Goal: Task Accomplishment & Management: Complete application form

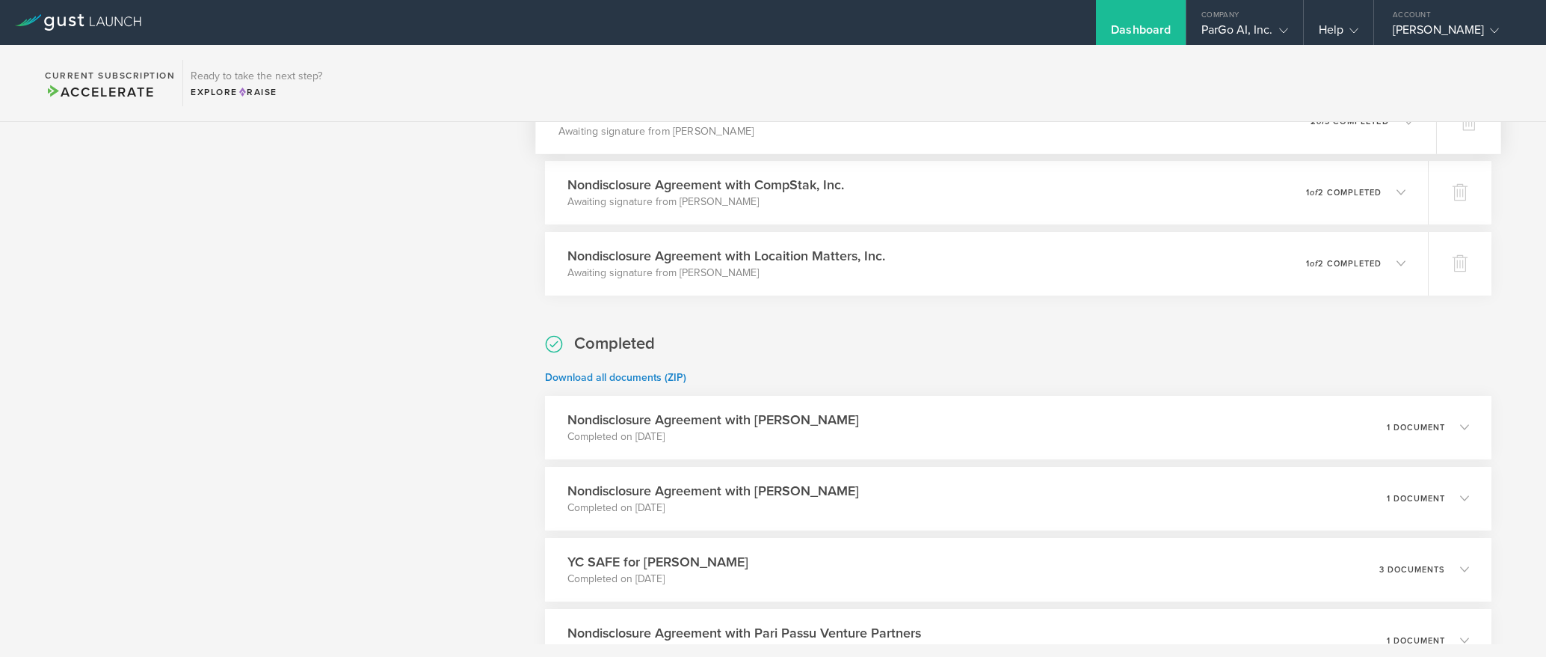
scroll to position [814, 0]
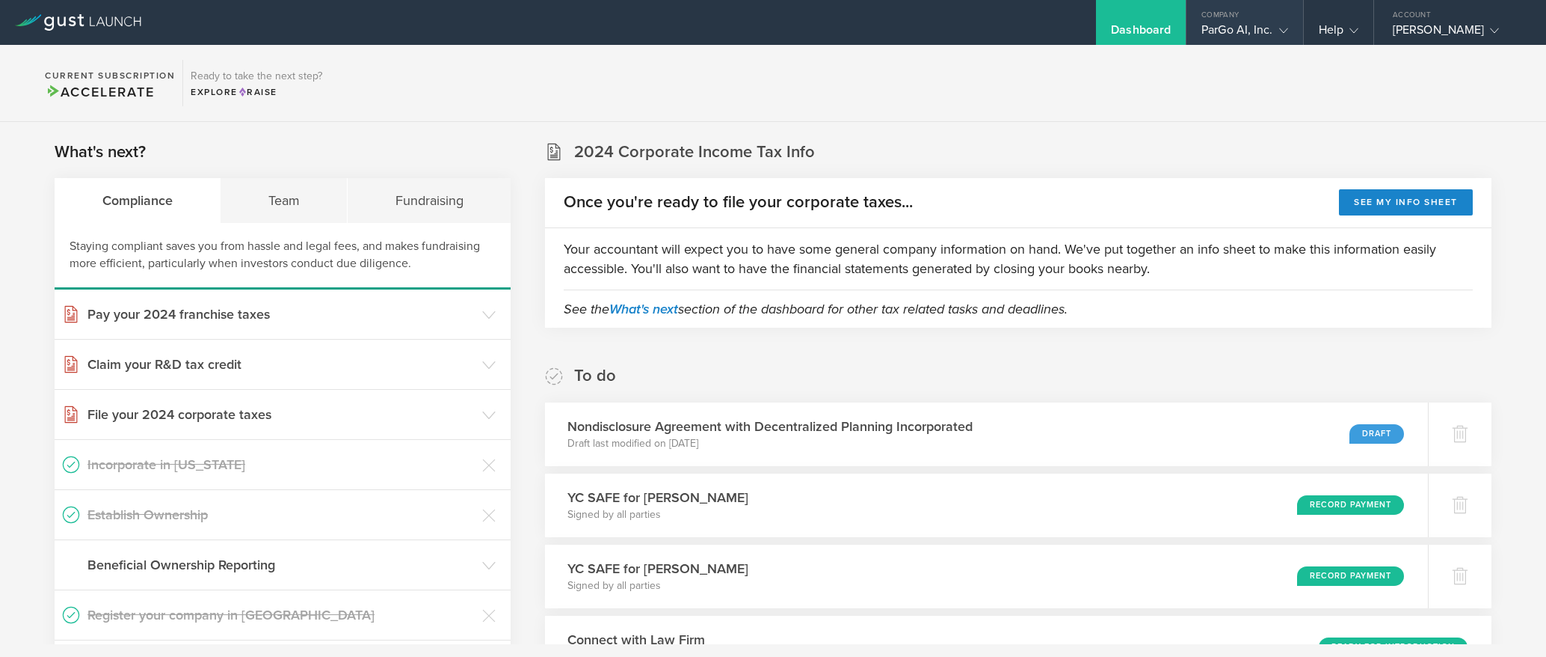
click at [1271, 7] on div "Company" at bounding box center [1245, 11] width 116 height 22
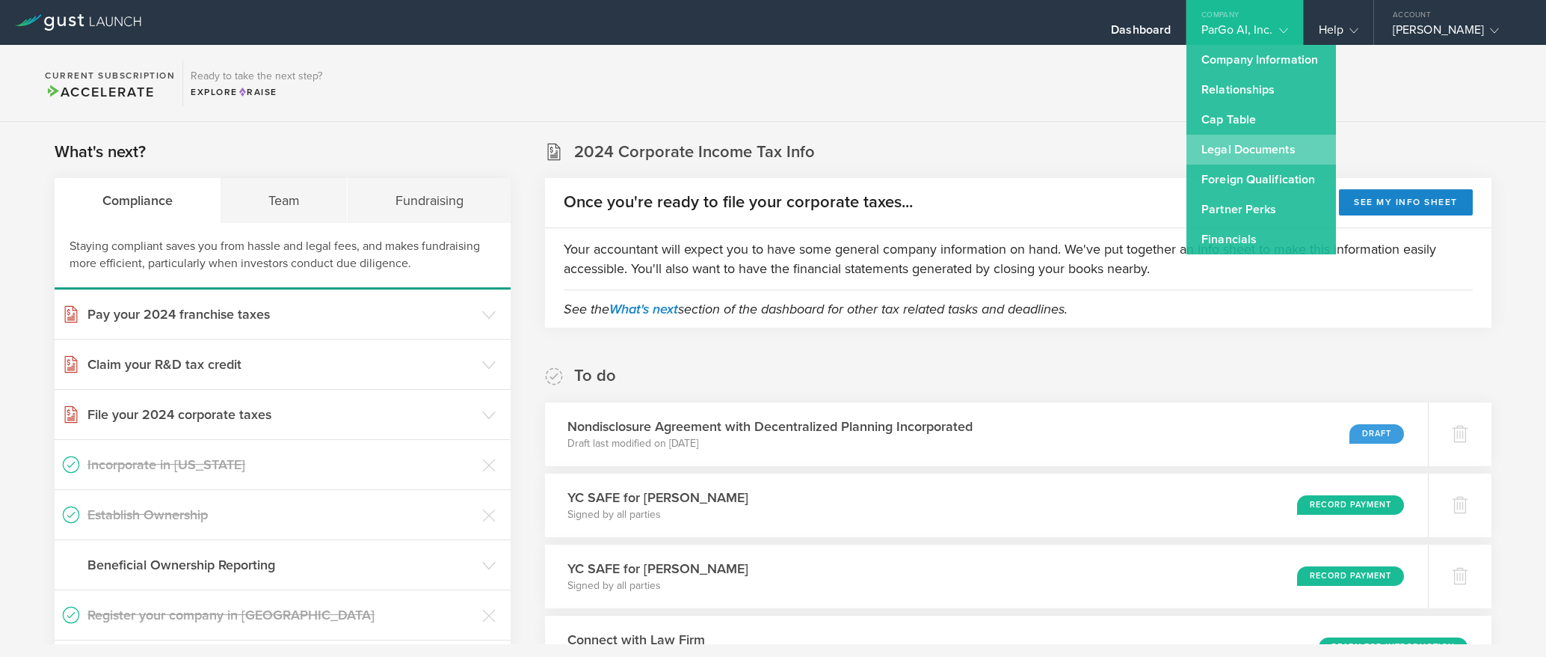
click at [1267, 151] on link "Legal Documents" at bounding box center [1262, 150] width 150 height 30
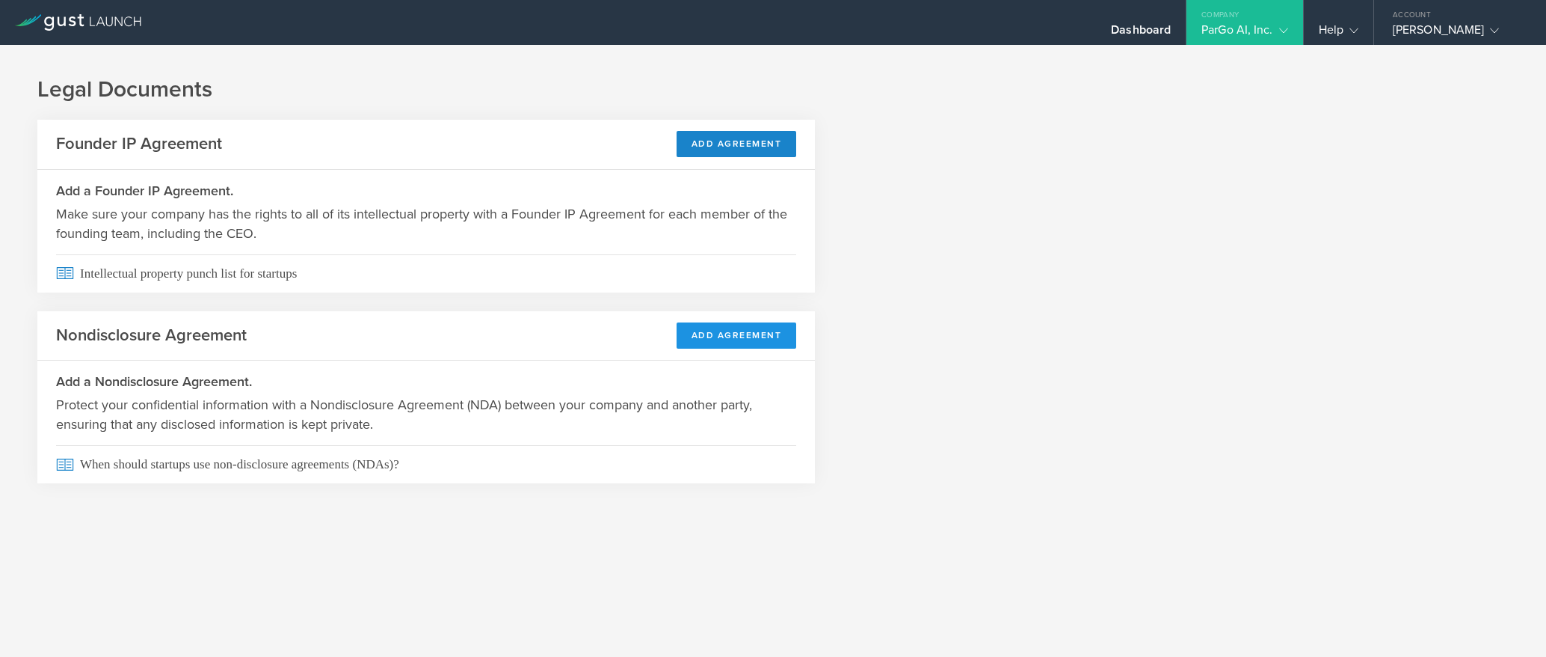
click at [724, 341] on button "Add Agreement" at bounding box center [737, 335] width 120 height 26
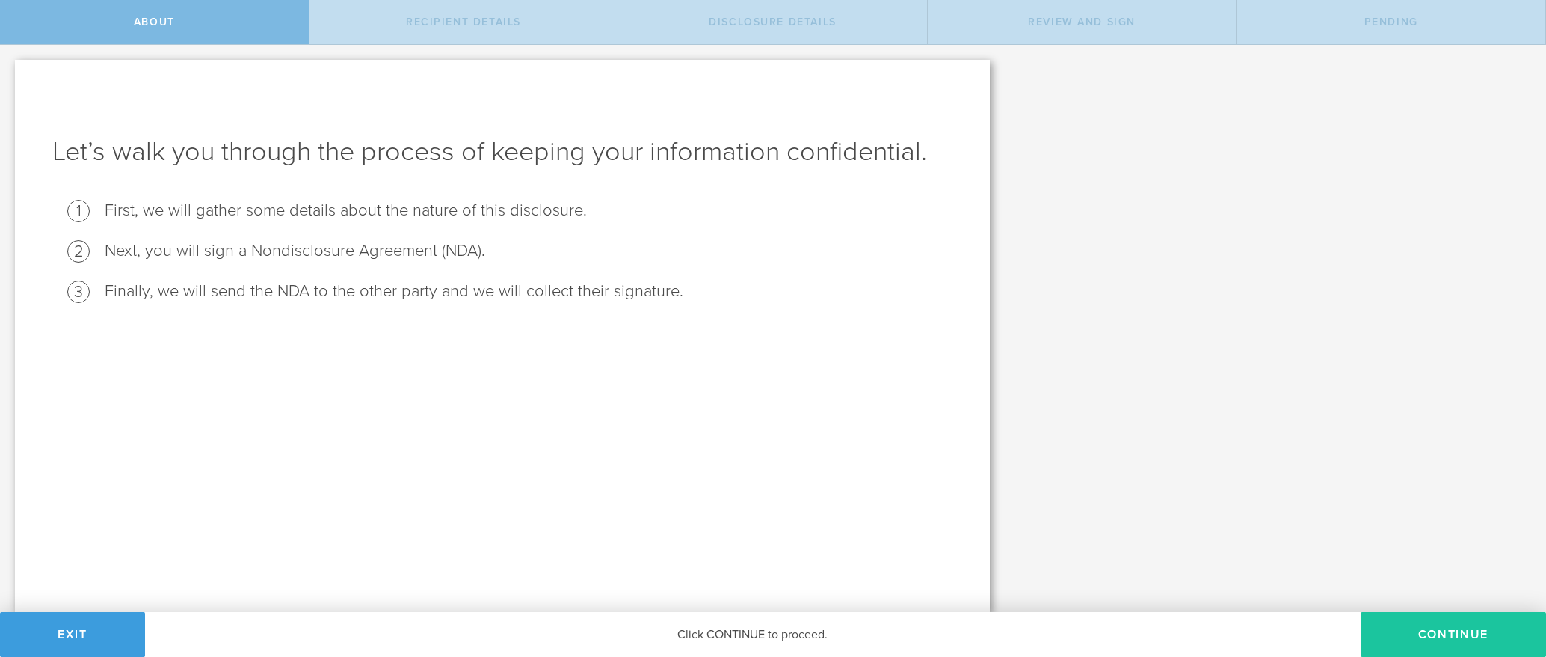
click at [1468, 650] on button "Continue" at bounding box center [1453, 634] width 185 height 45
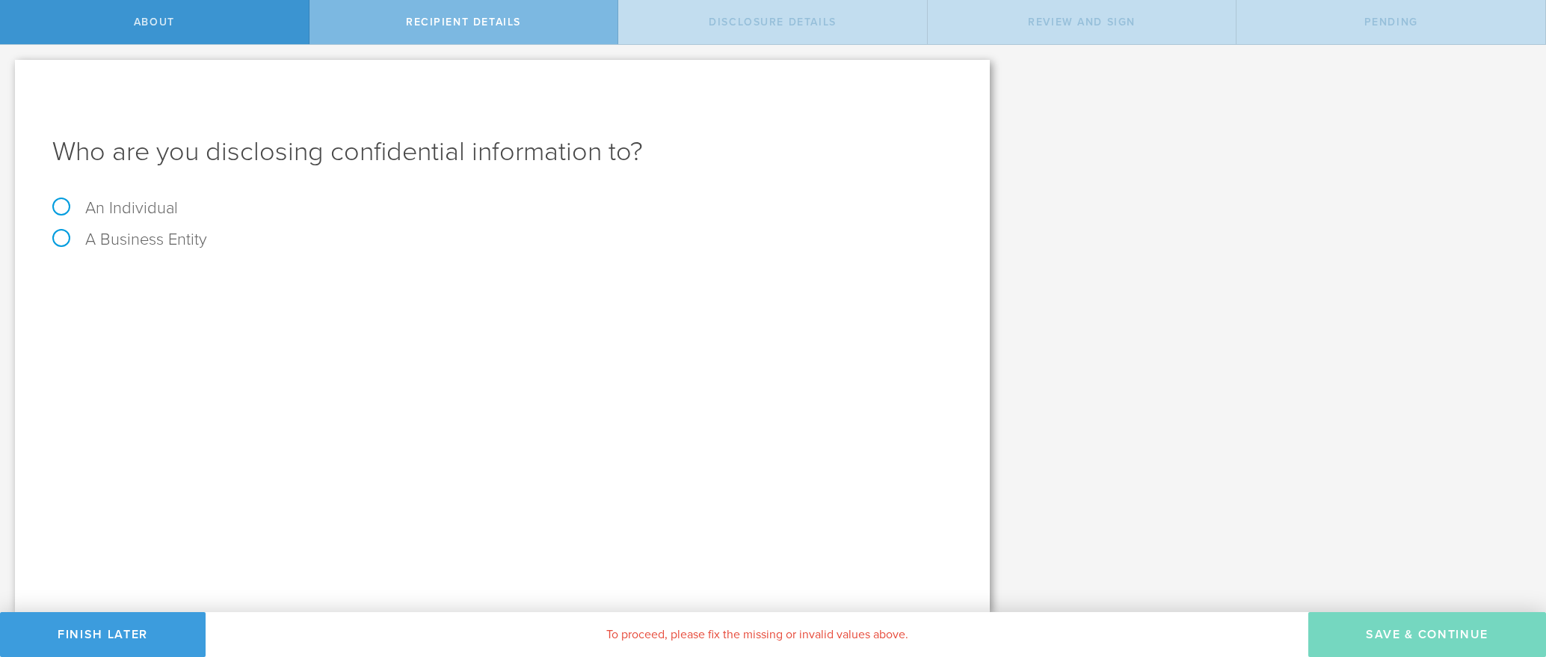
click at [135, 198] on label "An Individual" at bounding box center [115, 207] width 126 height 19
click at [10, 69] on input "An Individual" at bounding box center [5, 57] width 10 height 24
radio input "true"
click at [205, 282] on input "text" at bounding box center [559, 281] width 788 height 22
type input "Tanishq Parkar"
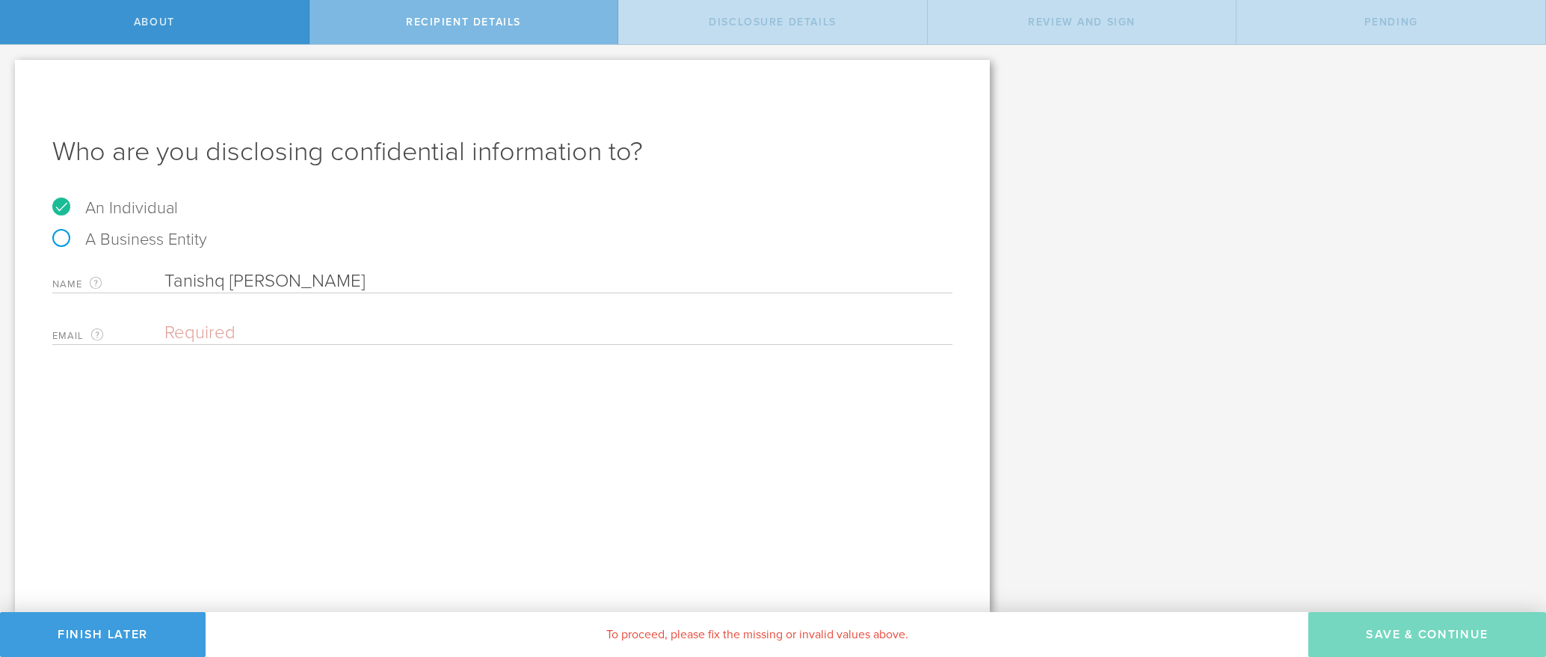
click at [210, 322] on input "email" at bounding box center [555, 333] width 781 height 22
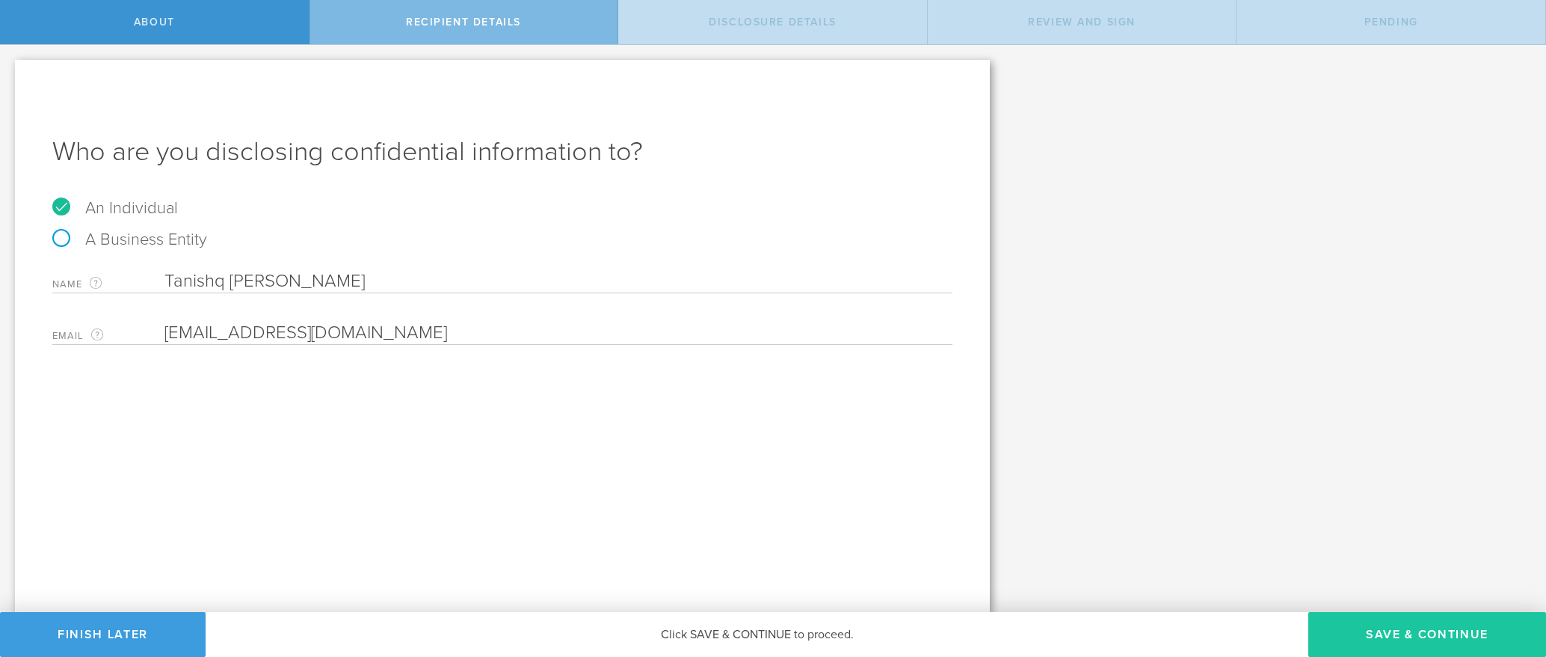
type input "tanishq@de-plan.xyz"
click at [1424, 620] on button "Save & Continue" at bounding box center [1428, 634] width 238 height 45
select select "string:5 years"
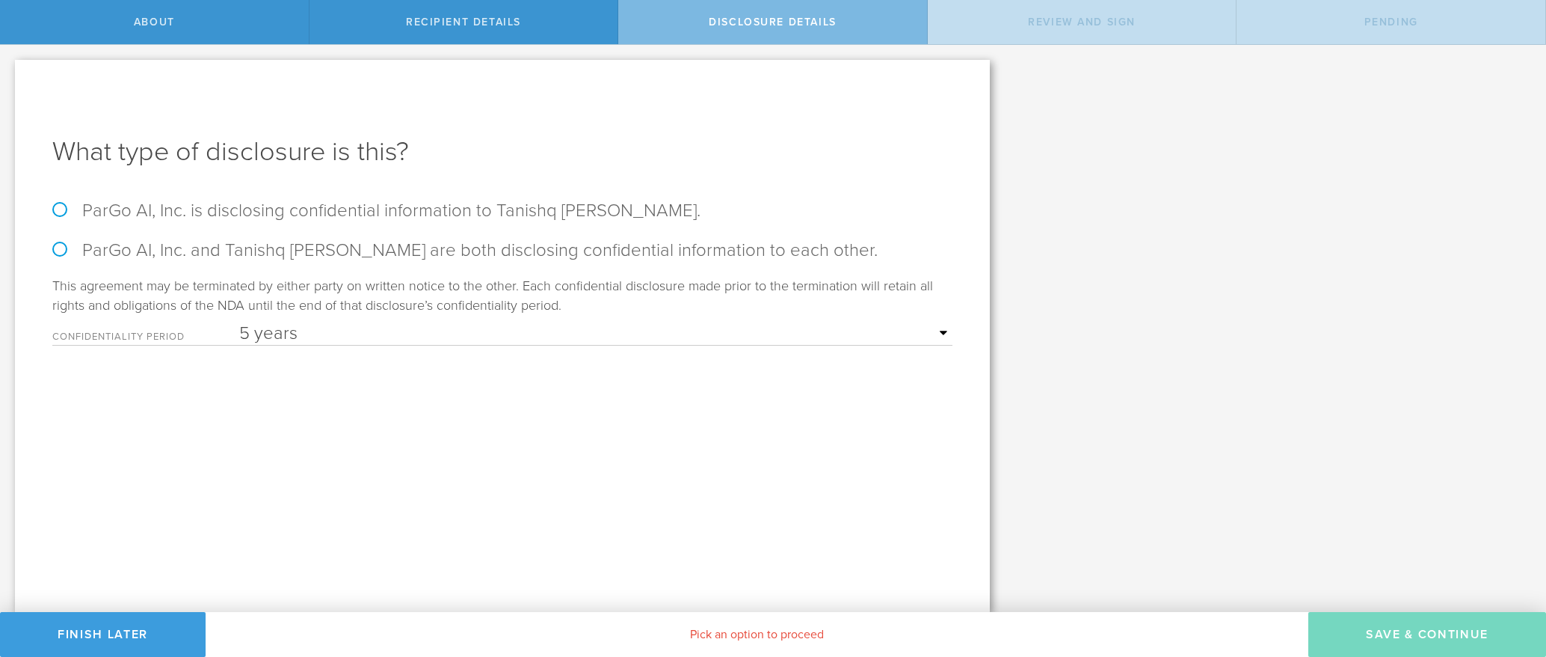
click at [386, 209] on label "ParGo AI, Inc. is disclosing confidential information to Tanishq Parkar." at bounding box center [502, 211] width 900 height 22
click at [10, 76] on input "ParGo AI, Inc. is disclosing confidential information to Tanishq Parkar." at bounding box center [5, 60] width 10 height 31
radio input "true"
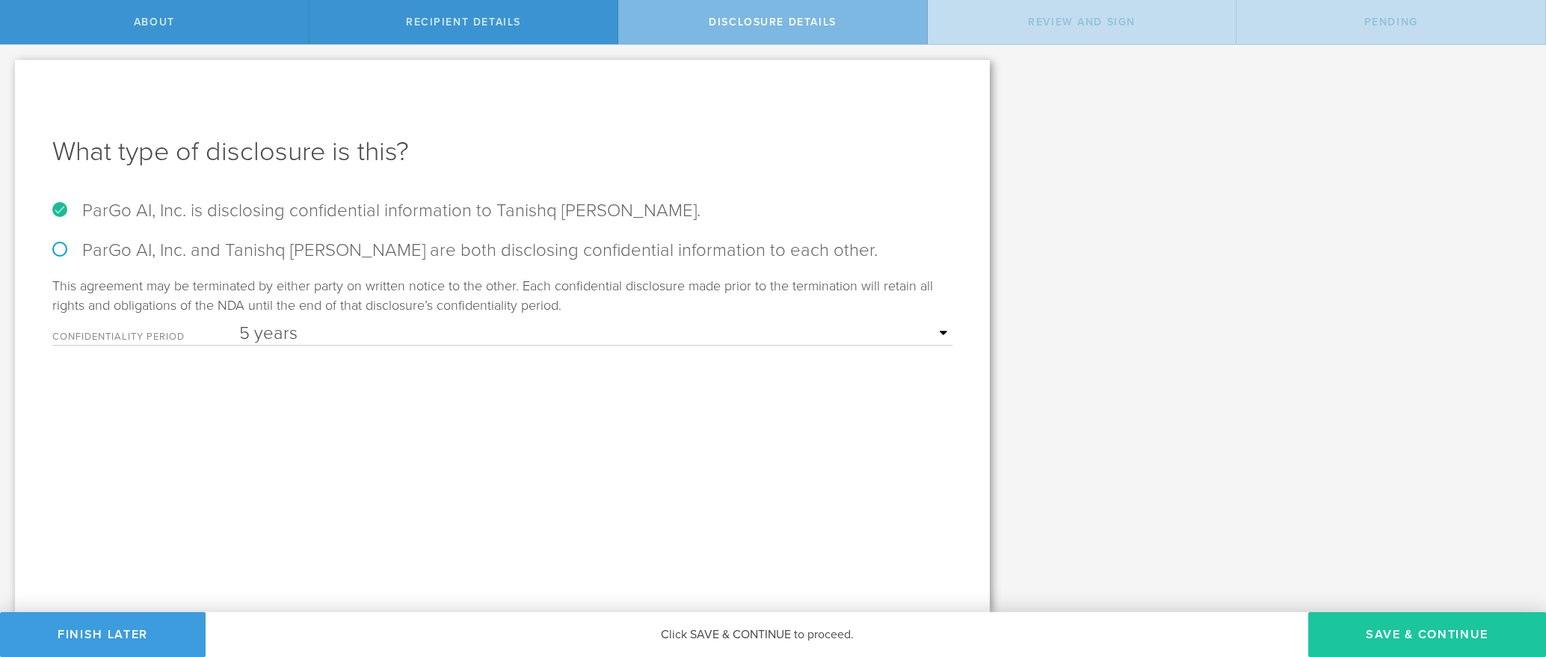
click at [1413, 627] on button "Save & Continue" at bounding box center [1428, 634] width 238 height 45
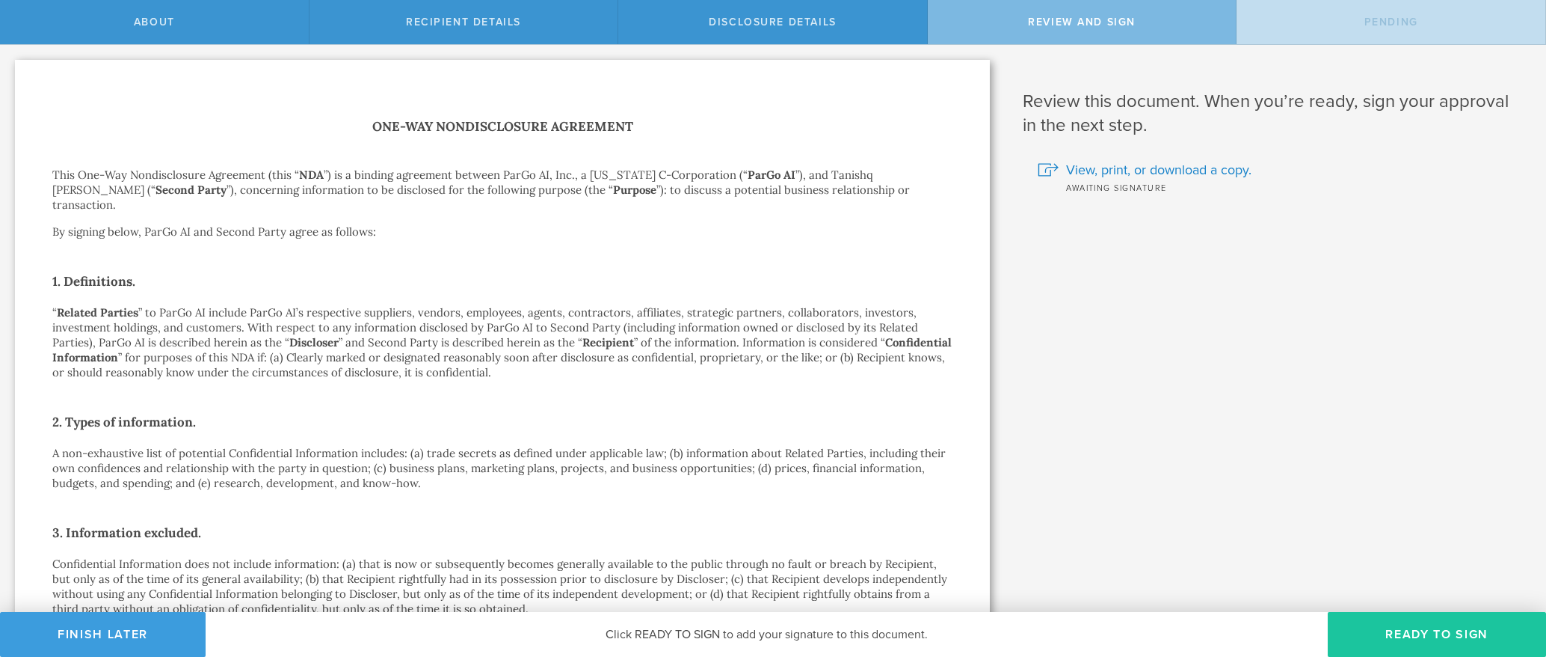
click at [1448, 635] on button "Ready to Sign" at bounding box center [1437, 634] width 218 height 45
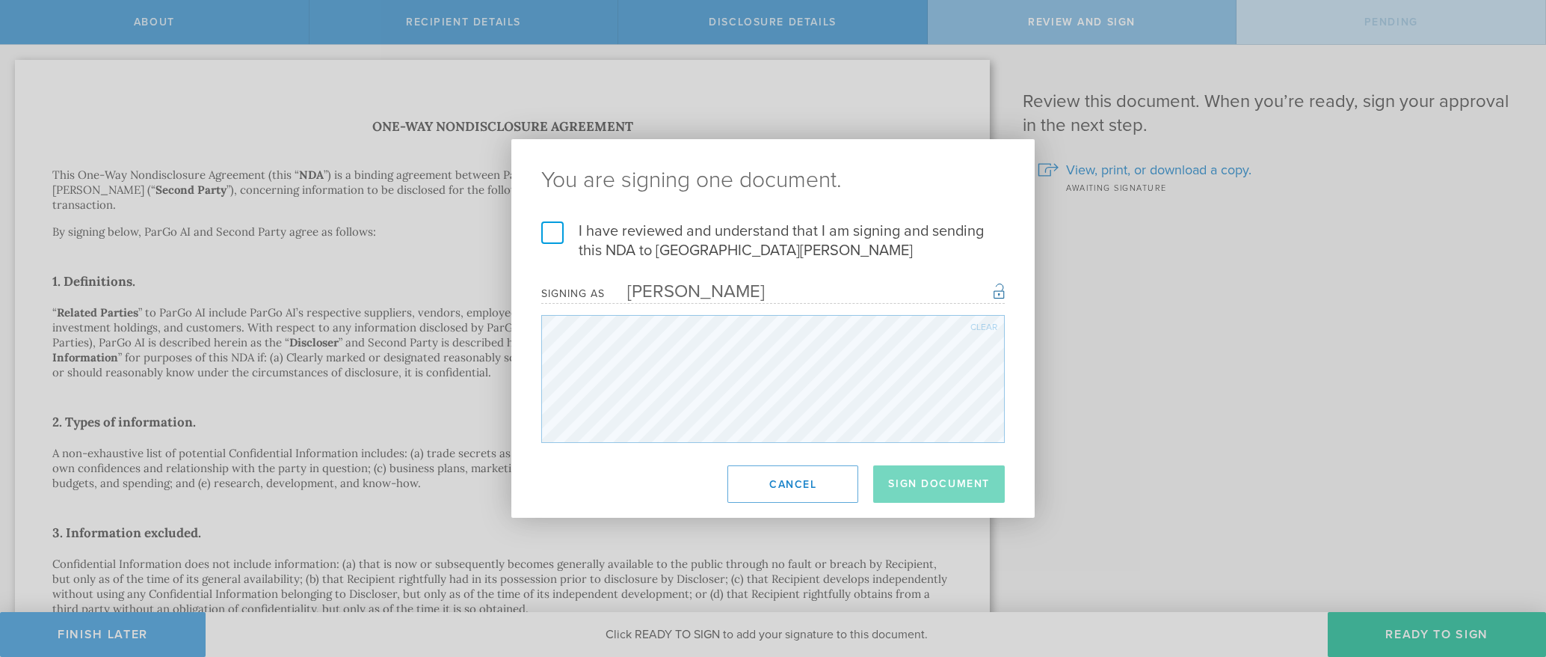
click at [568, 226] on label "I have reviewed and understand that I am signing and sending this NDA to Tanish…" at bounding box center [773, 240] width 464 height 39
click at [0, 0] on input "I have reviewed and understand that I am signing and sending this NDA to Tanish…" at bounding box center [0, 0] width 0 height 0
click at [950, 488] on button "Sign Document" at bounding box center [939, 483] width 132 height 37
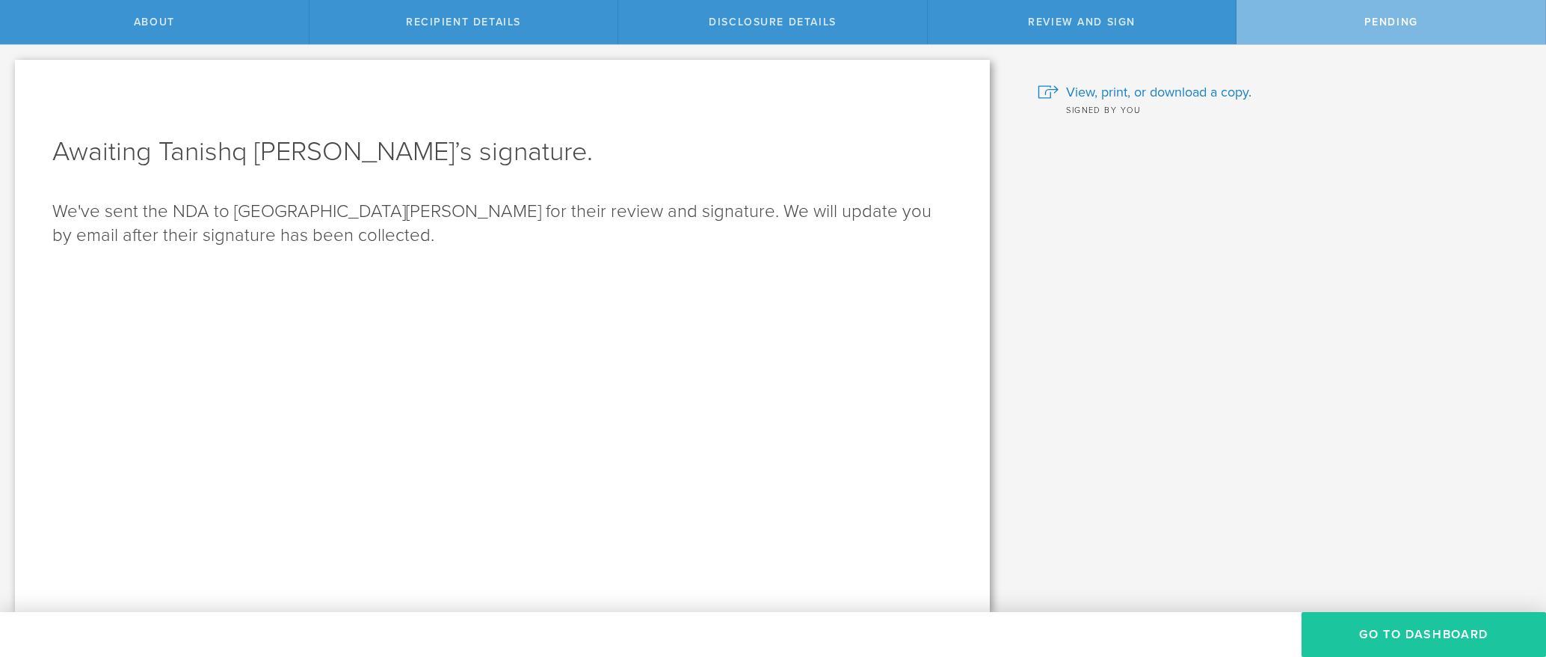
click at [1354, 636] on button "Go to dashboard" at bounding box center [1424, 634] width 245 height 45
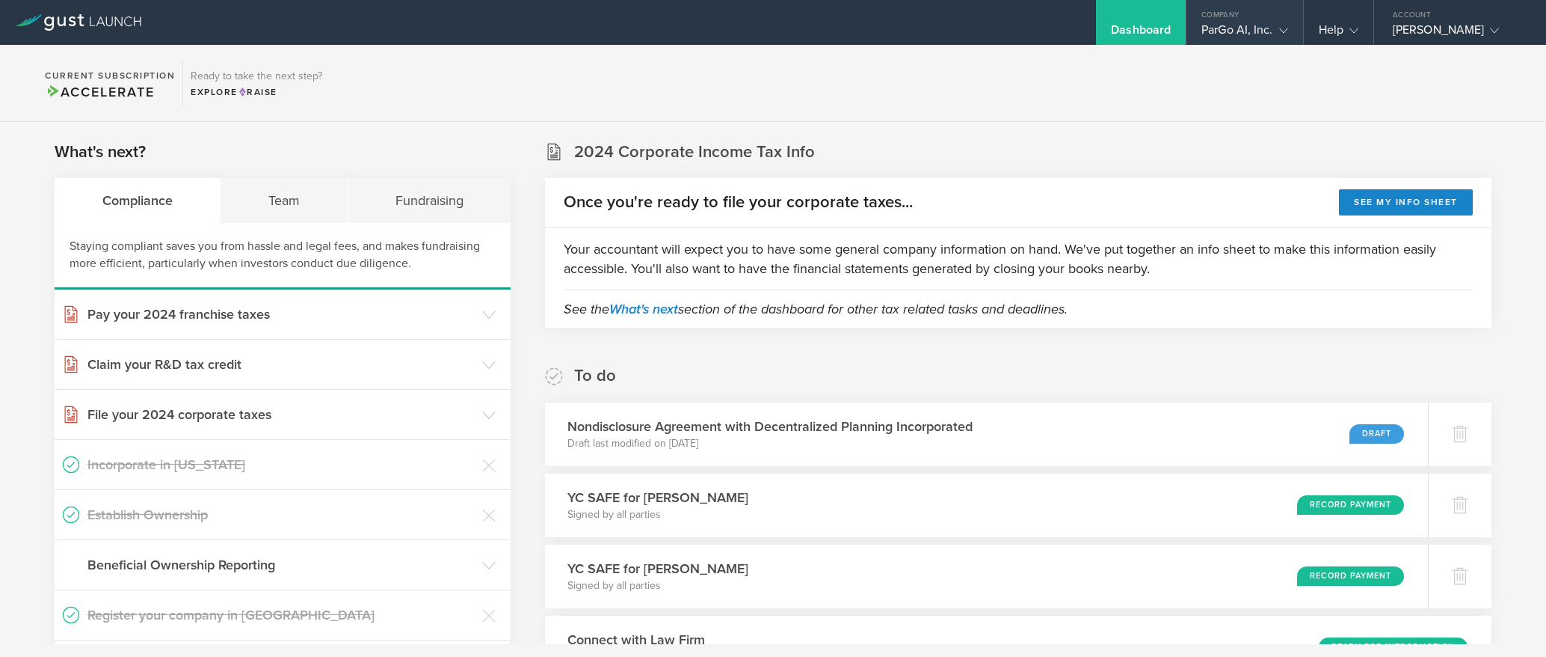
click at [1280, 24] on gust-icon at bounding box center [1280, 29] width 15 height 15
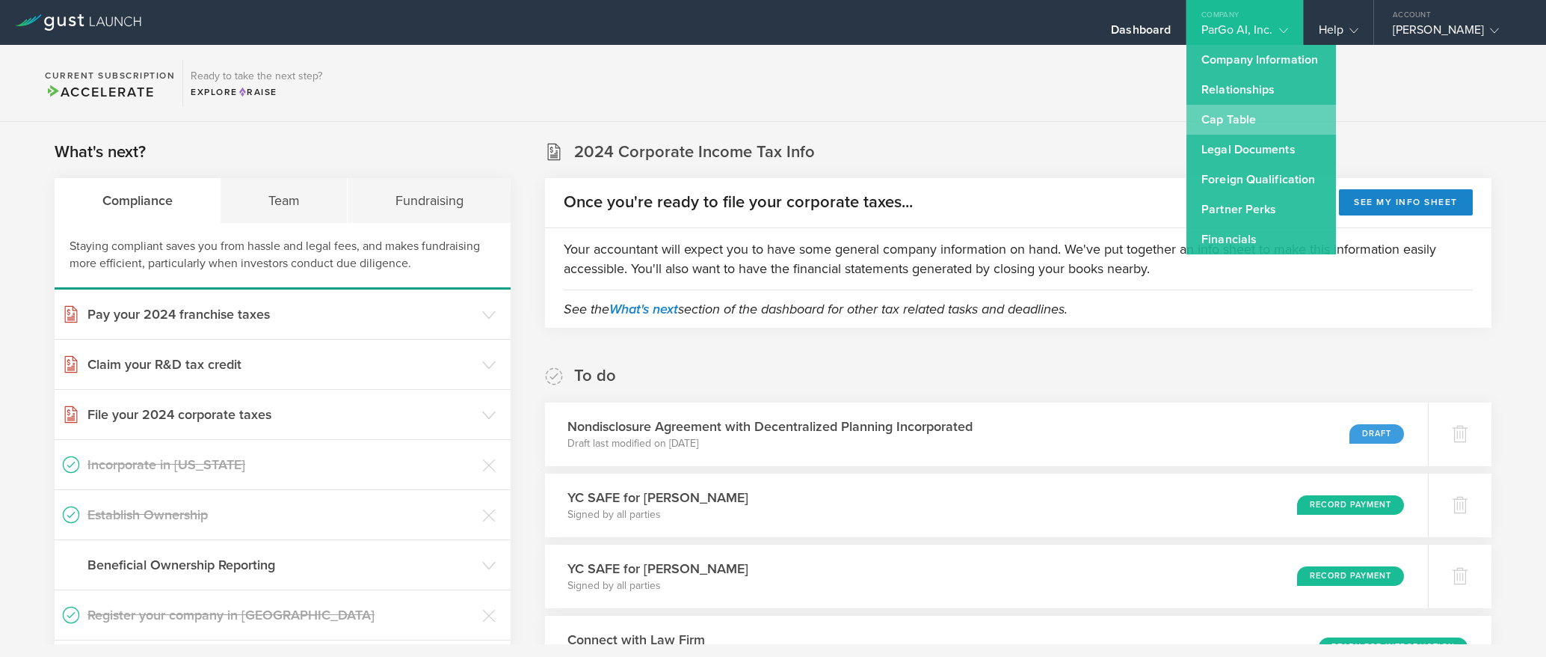
click at [1267, 120] on link "Cap Table" at bounding box center [1262, 120] width 150 height 30
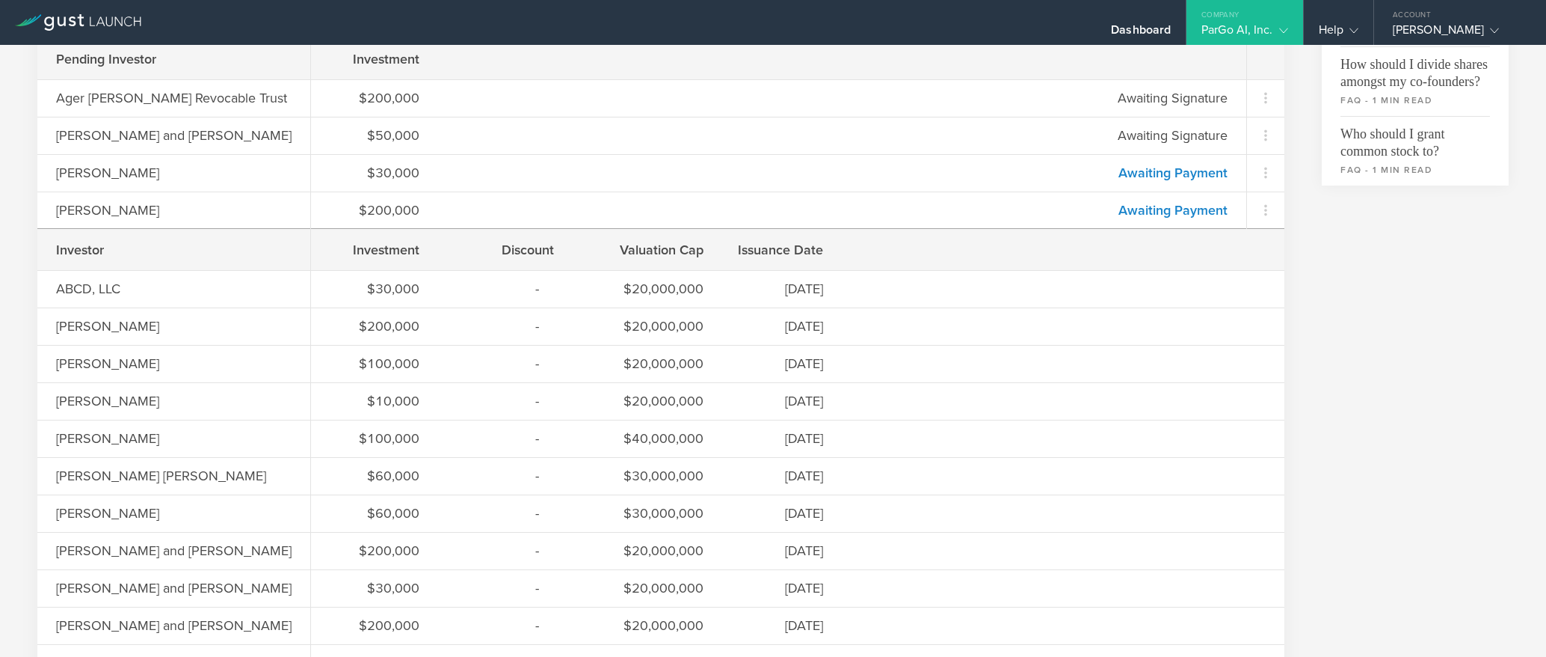
scroll to position [580, 0]
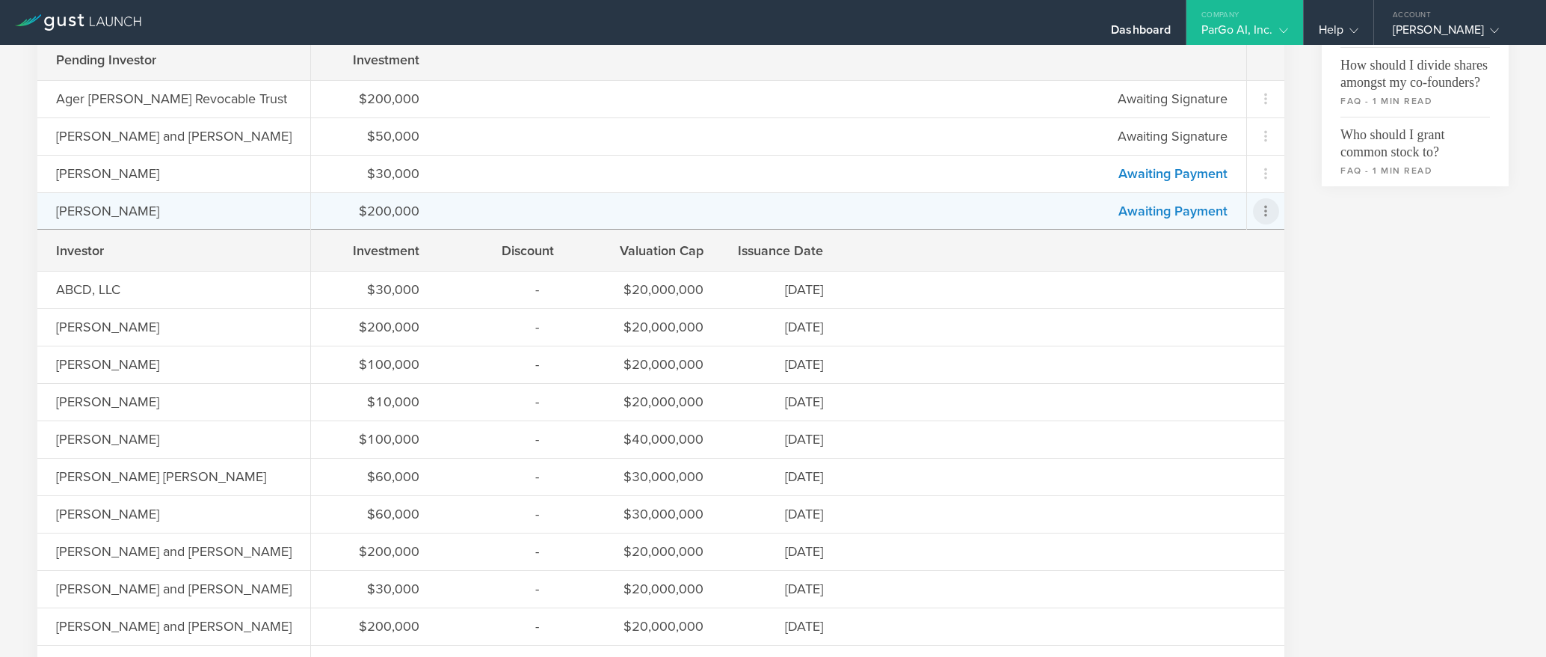
click at [1261, 209] on icon at bounding box center [1266, 211] width 18 height 18
drag, startPoint x: 1045, startPoint y: 230, endPoint x: 695, endPoint y: 211, distance: 350.5
click at [1039, 229] on md-backdrop at bounding box center [773, 328] width 1546 height 657
drag, startPoint x: 66, startPoint y: 206, endPoint x: 105, endPoint y: 206, distance: 39.6
click at [70, 206] on div "[PERSON_NAME]" at bounding box center [131, 210] width 150 height 19
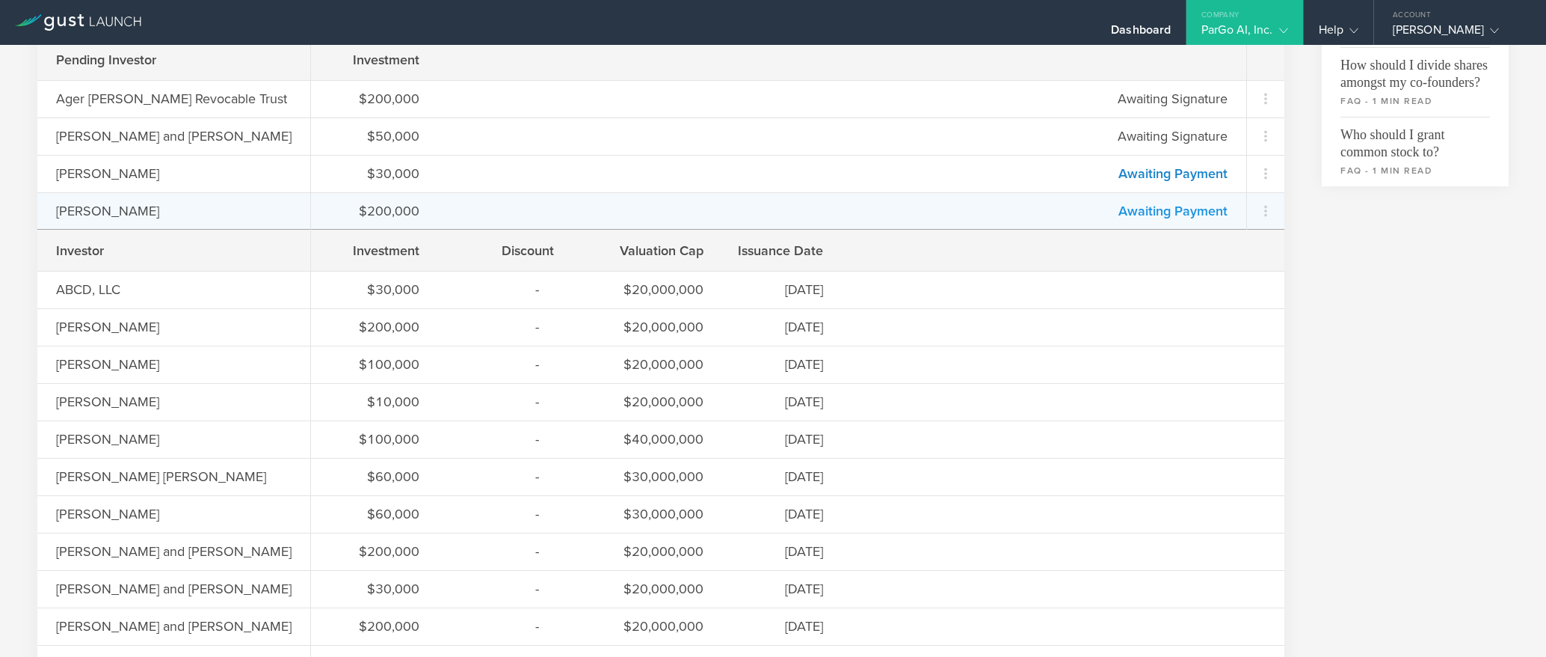
click at [1157, 214] on link "Awaiting Payment" at bounding box center [1173, 211] width 109 height 16
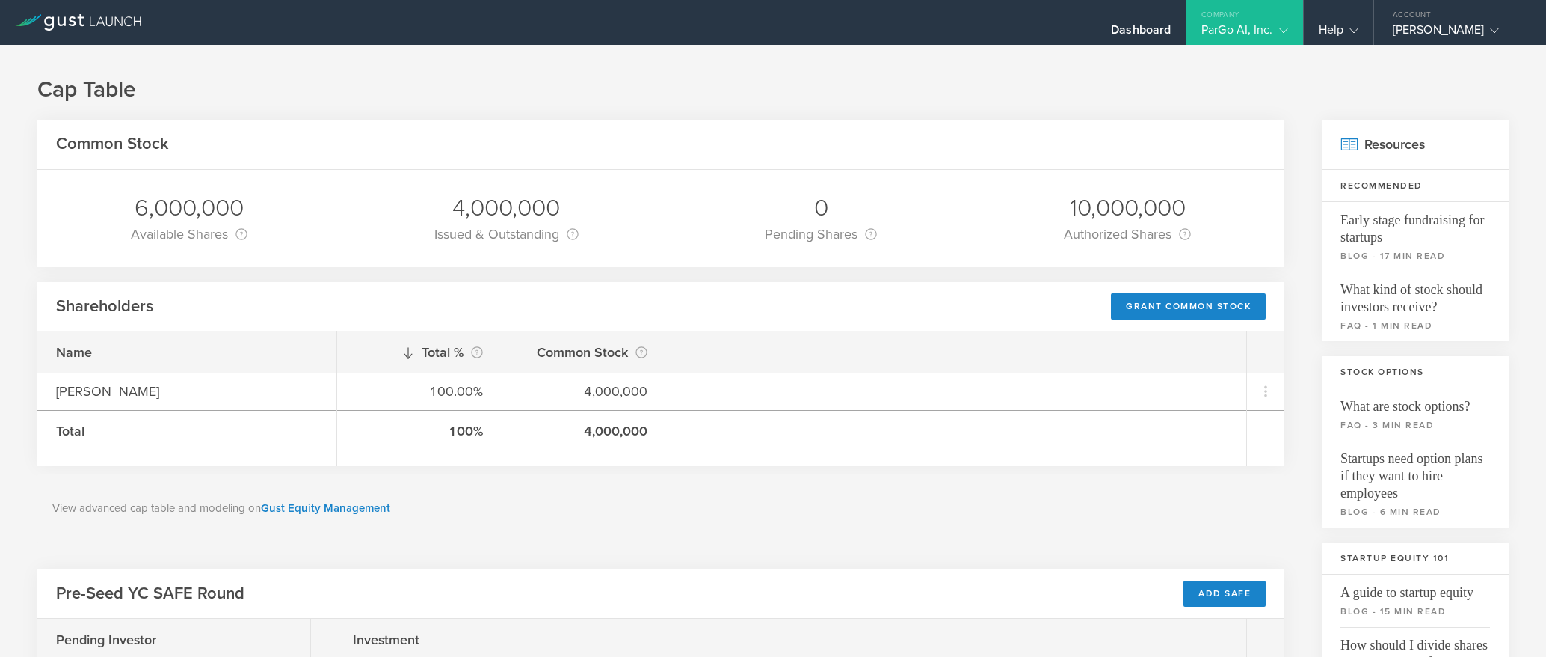
scroll to position [1, 0]
click at [1278, 19] on div "Company" at bounding box center [1245, 11] width 116 height 22
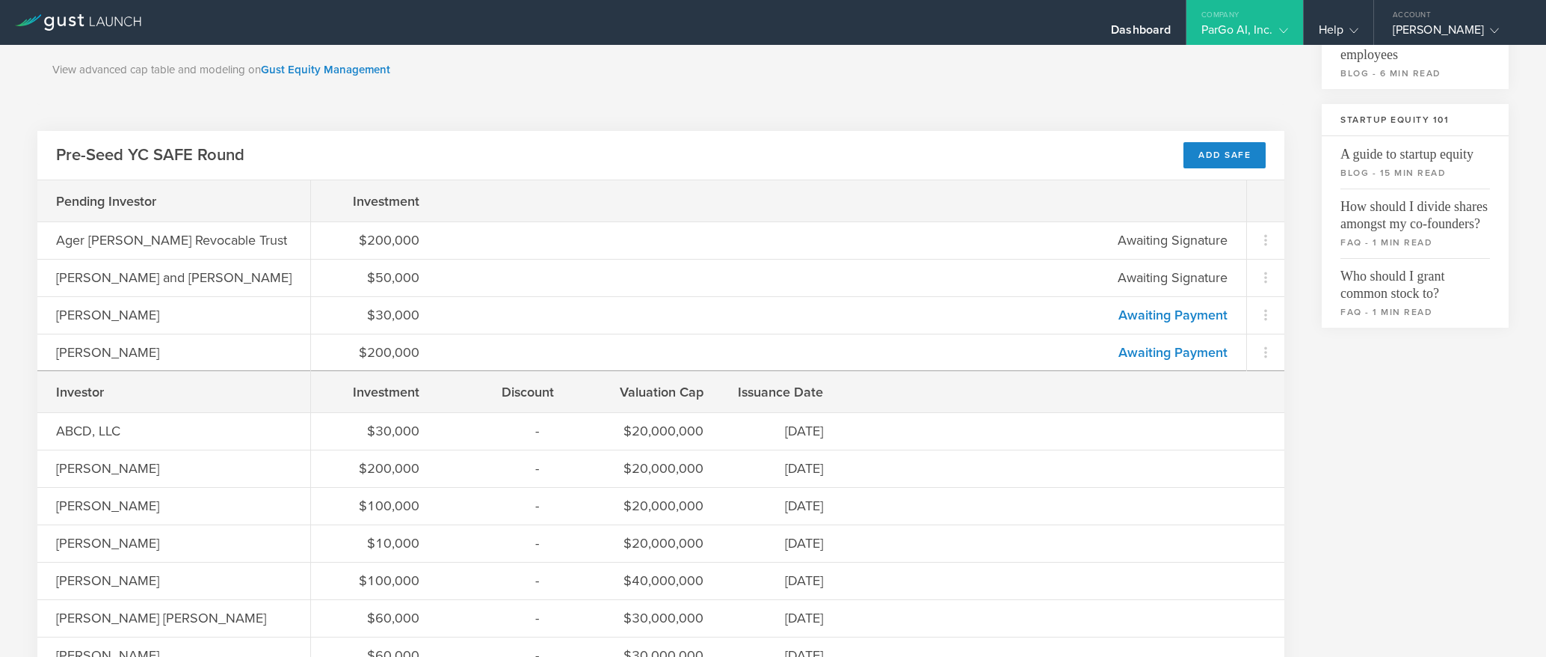
scroll to position [445, 0]
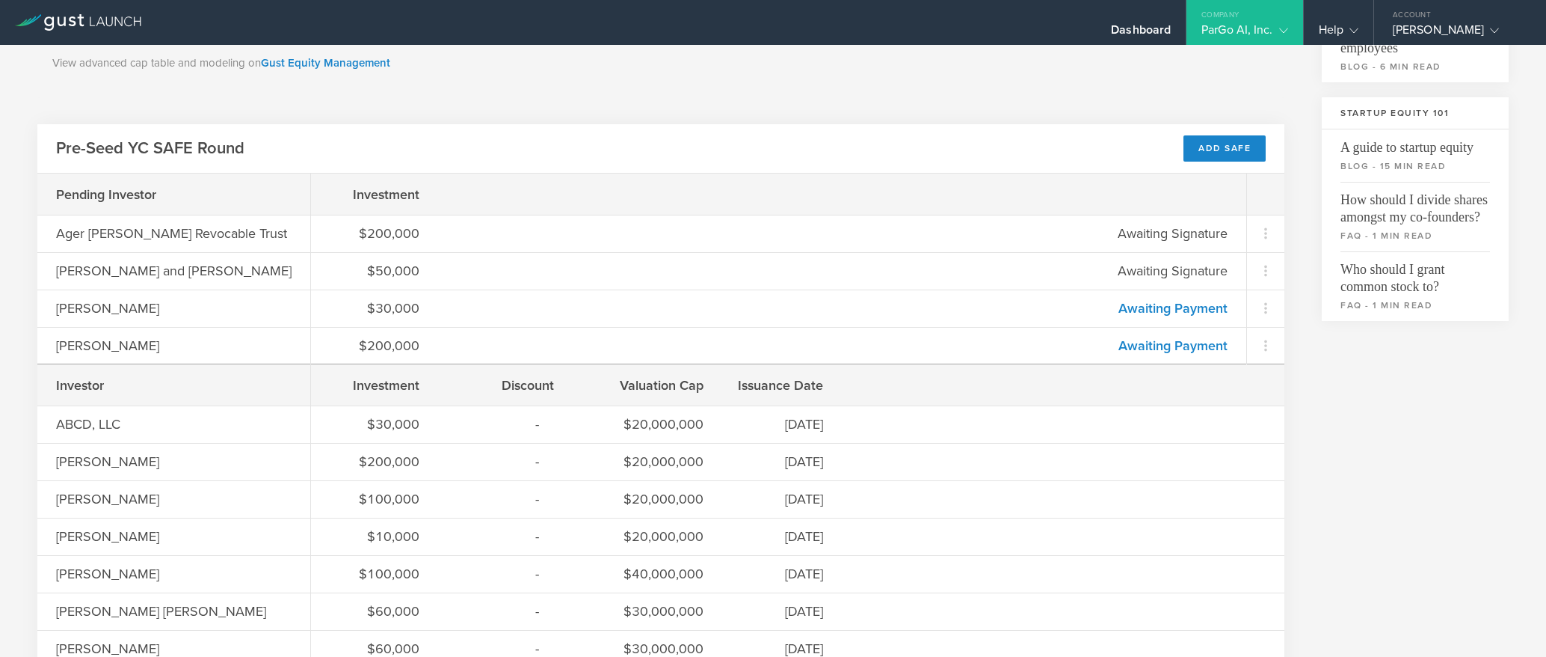
click at [1232, 18] on div "Company" at bounding box center [1245, 11] width 116 height 22
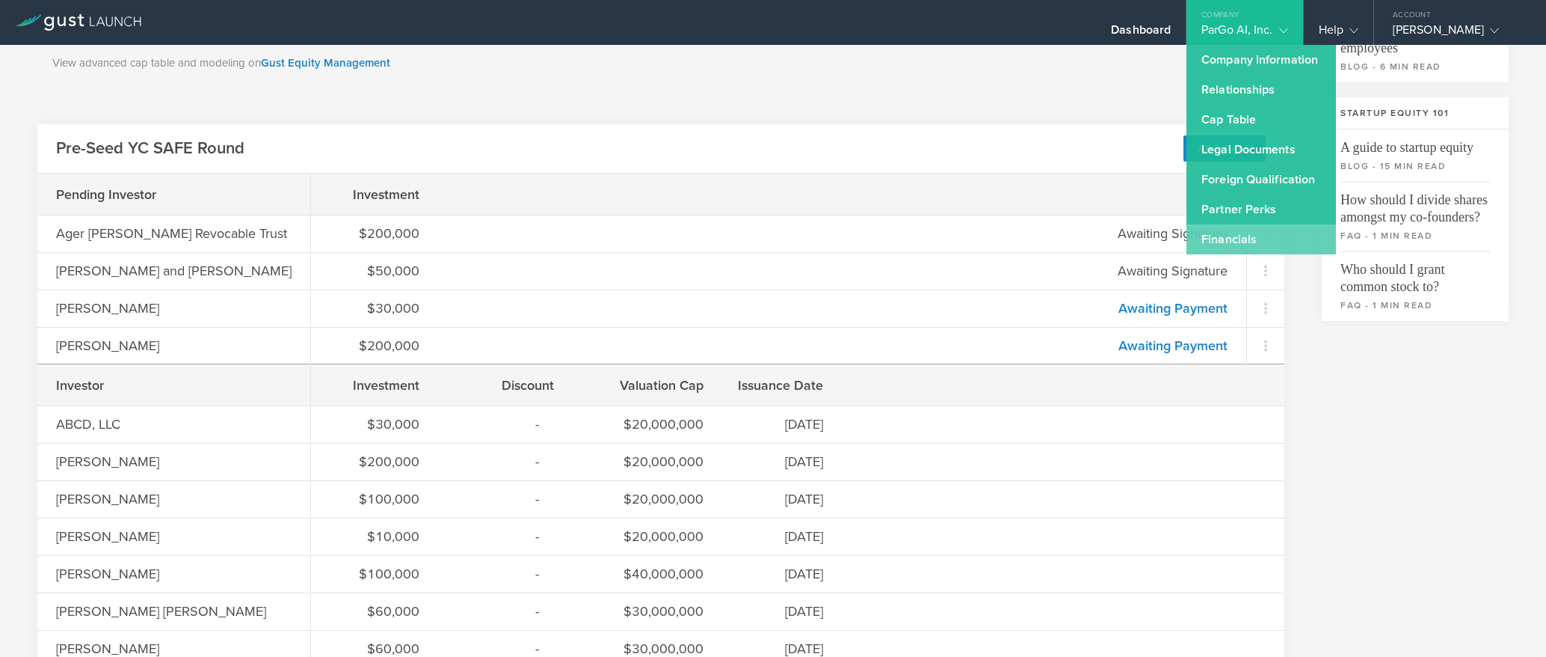
click at [1249, 233] on link "Financials" at bounding box center [1262, 239] width 150 height 30
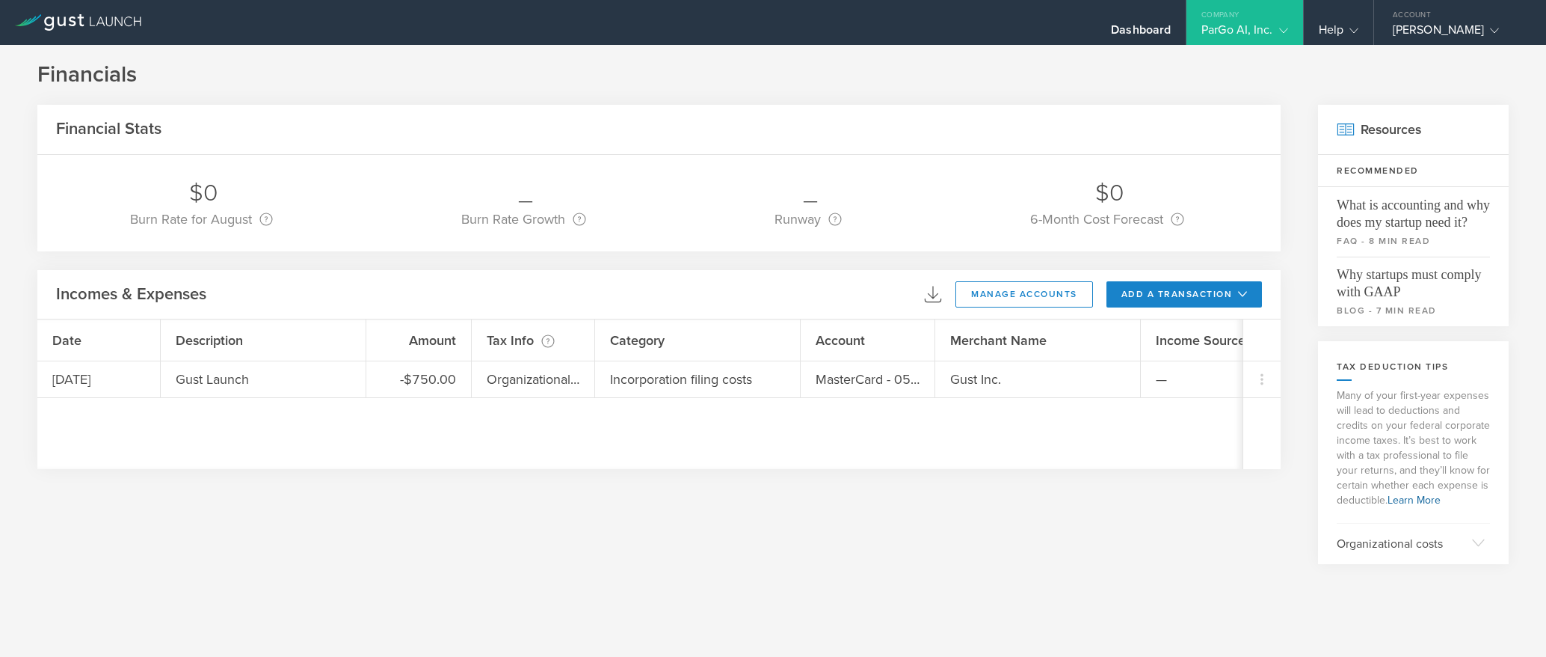
click at [1267, 16] on div "Company" at bounding box center [1245, 11] width 116 height 22
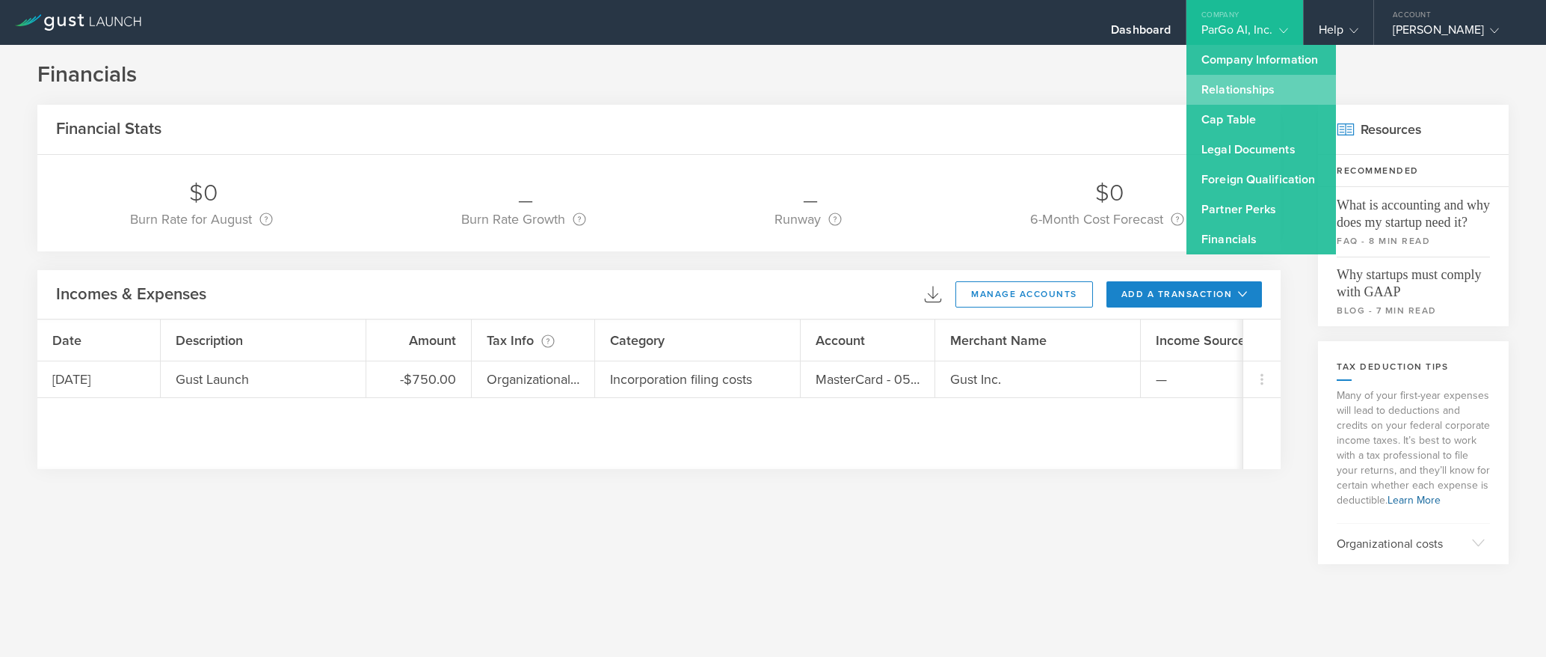
click at [1259, 87] on link "Relationships" at bounding box center [1262, 90] width 150 height 30
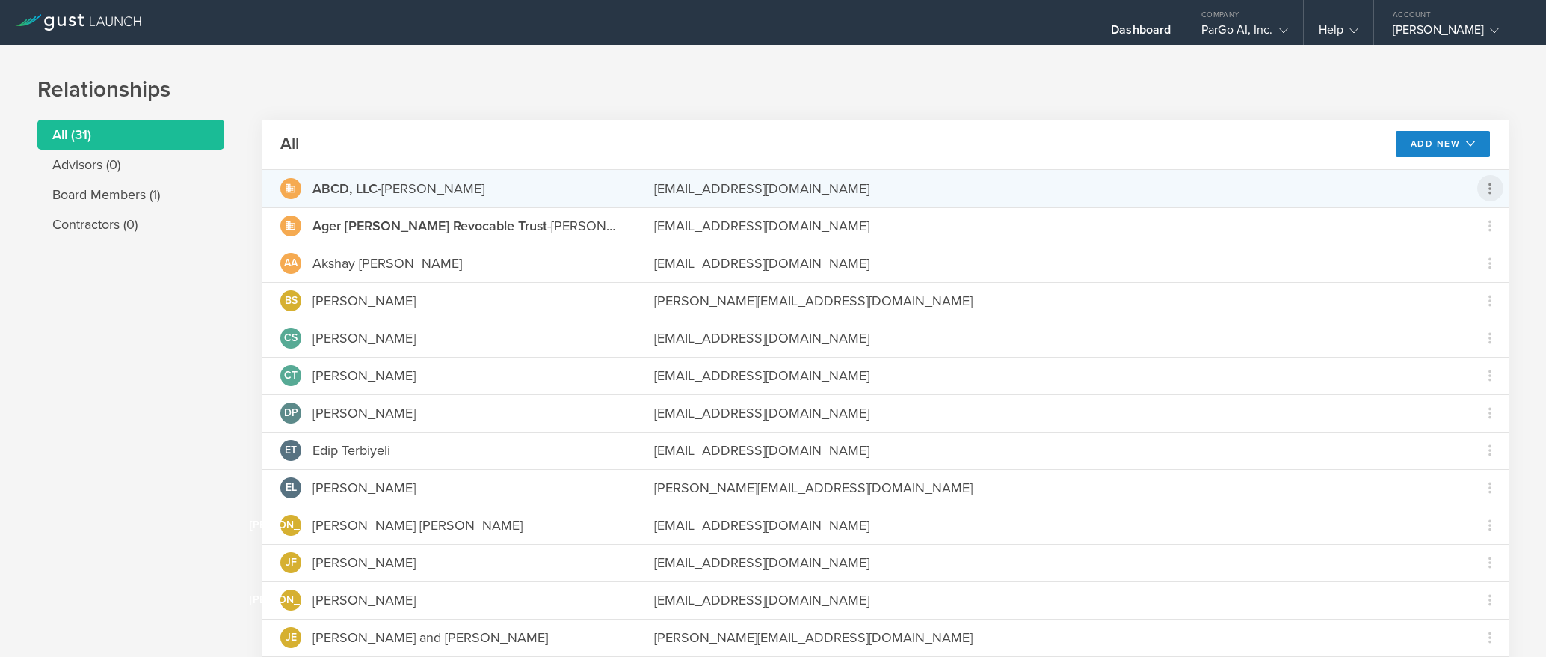
click at [1480, 182] on icon at bounding box center [1491, 188] width 26 height 26
drag, startPoint x: 1526, startPoint y: 148, endPoint x: 980, endPoint y: 105, distance: 548.3
click at [1526, 148] on md-backdrop at bounding box center [773, 328] width 1546 height 657
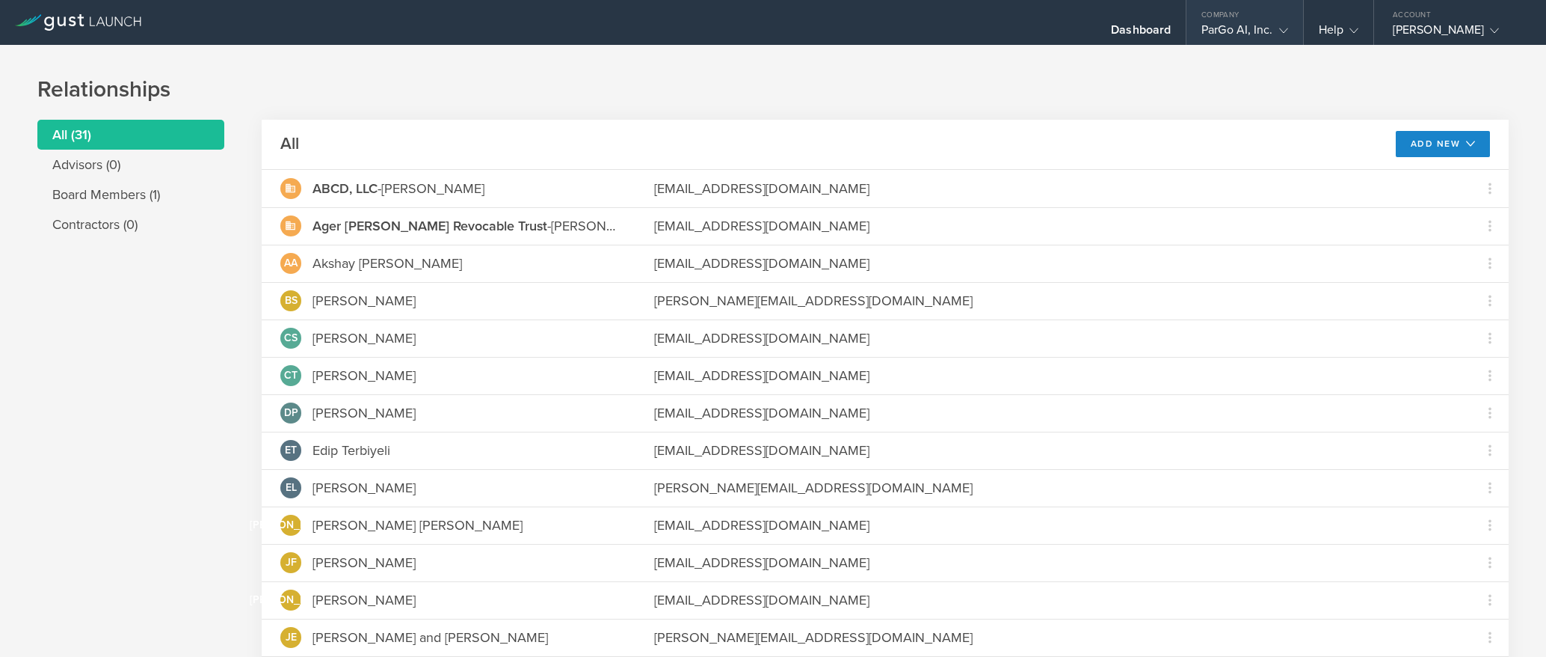
click at [1270, 31] on div "ParGo AI, Inc." at bounding box center [1245, 33] width 86 height 22
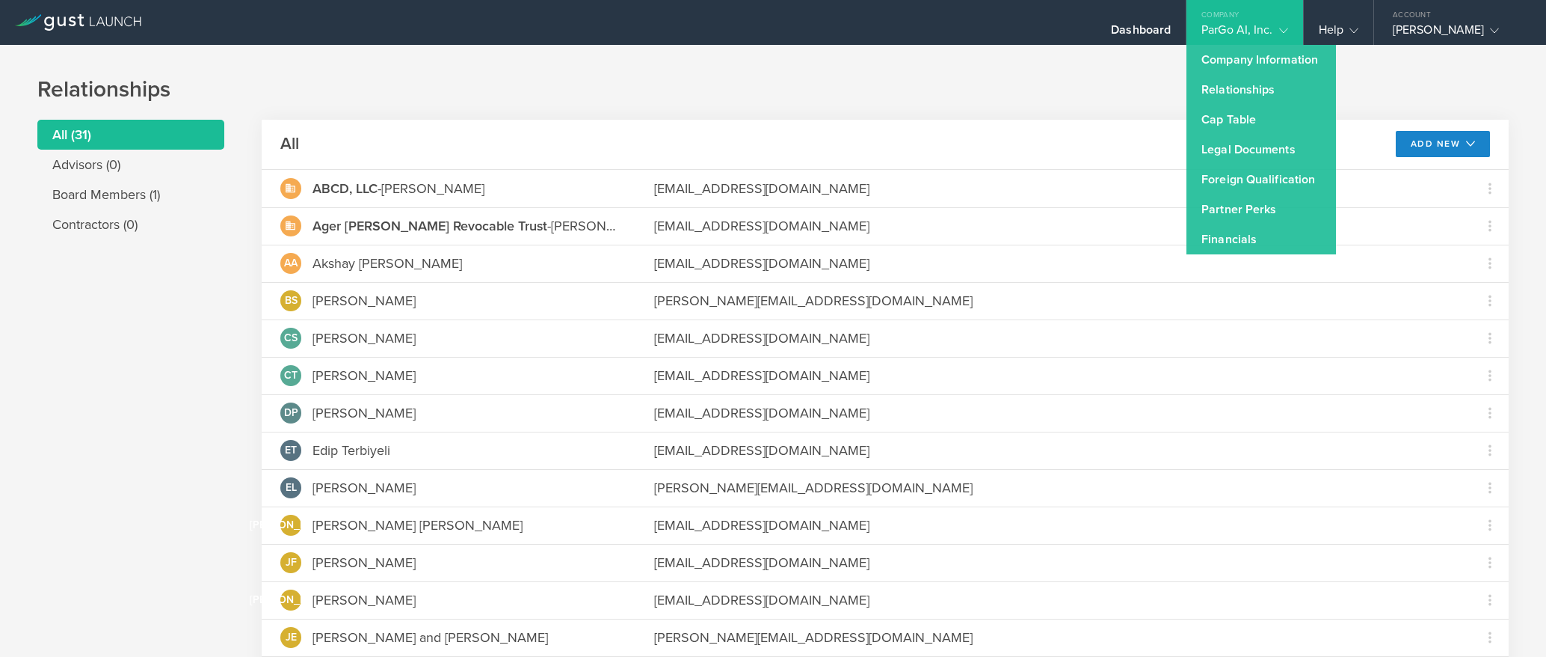
click at [1406, 104] on h1 "Relationships" at bounding box center [773, 90] width 1472 height 30
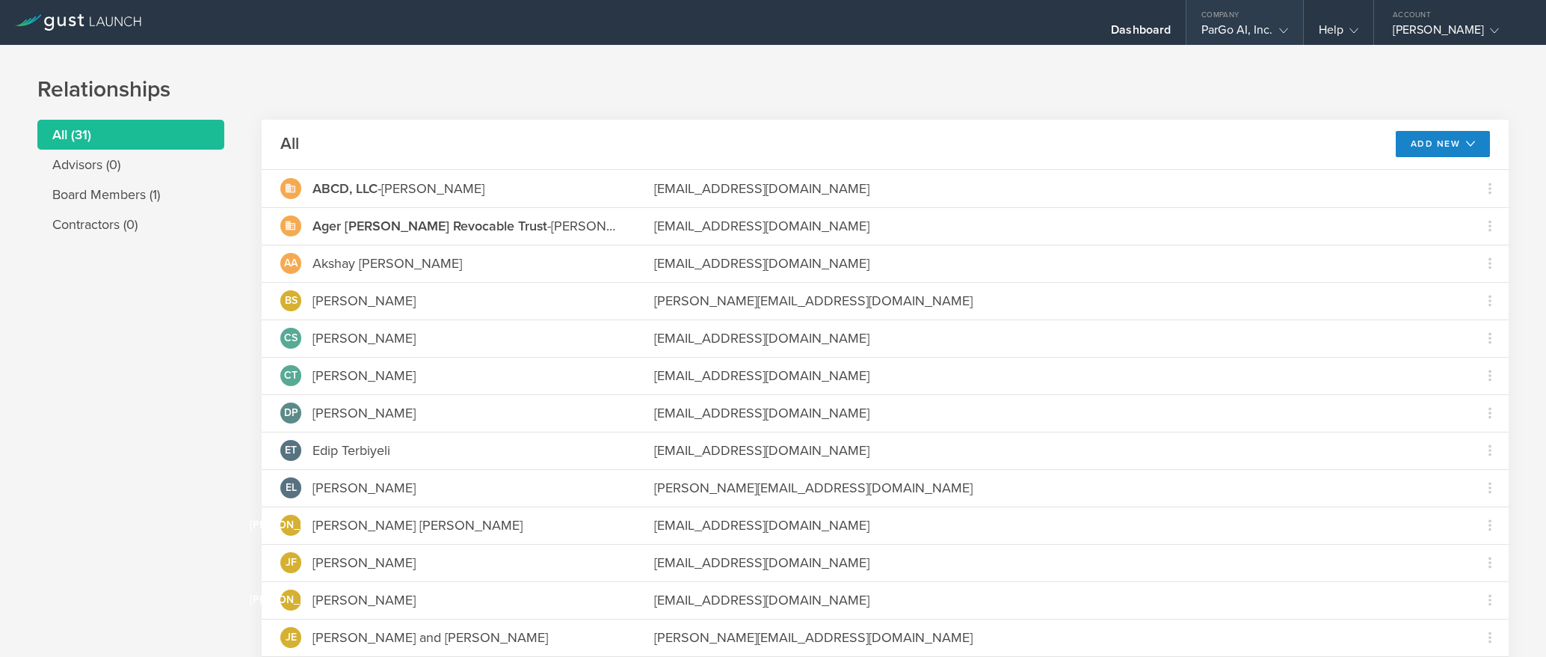
click at [1266, 31] on div "ParGo AI, Inc." at bounding box center [1245, 33] width 86 height 22
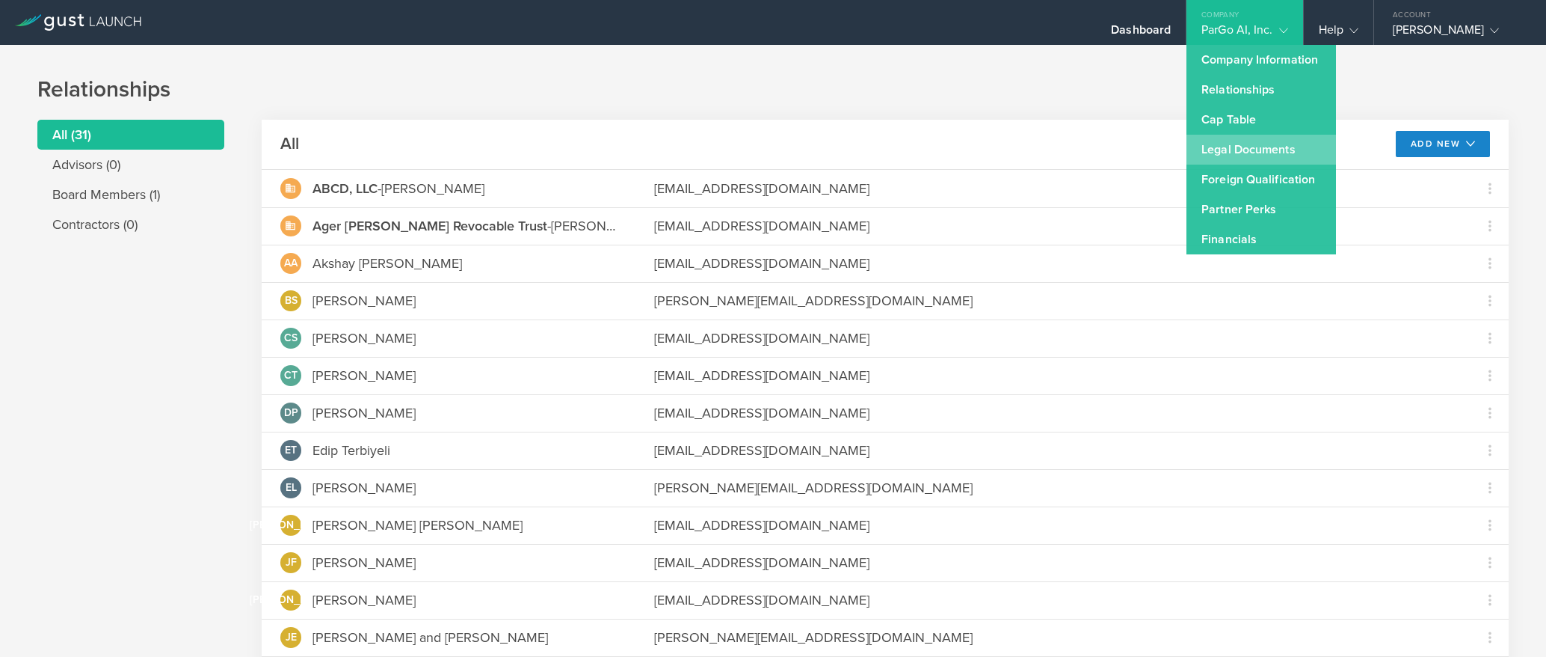
click at [1276, 150] on link "Legal Documents" at bounding box center [1262, 150] width 150 height 30
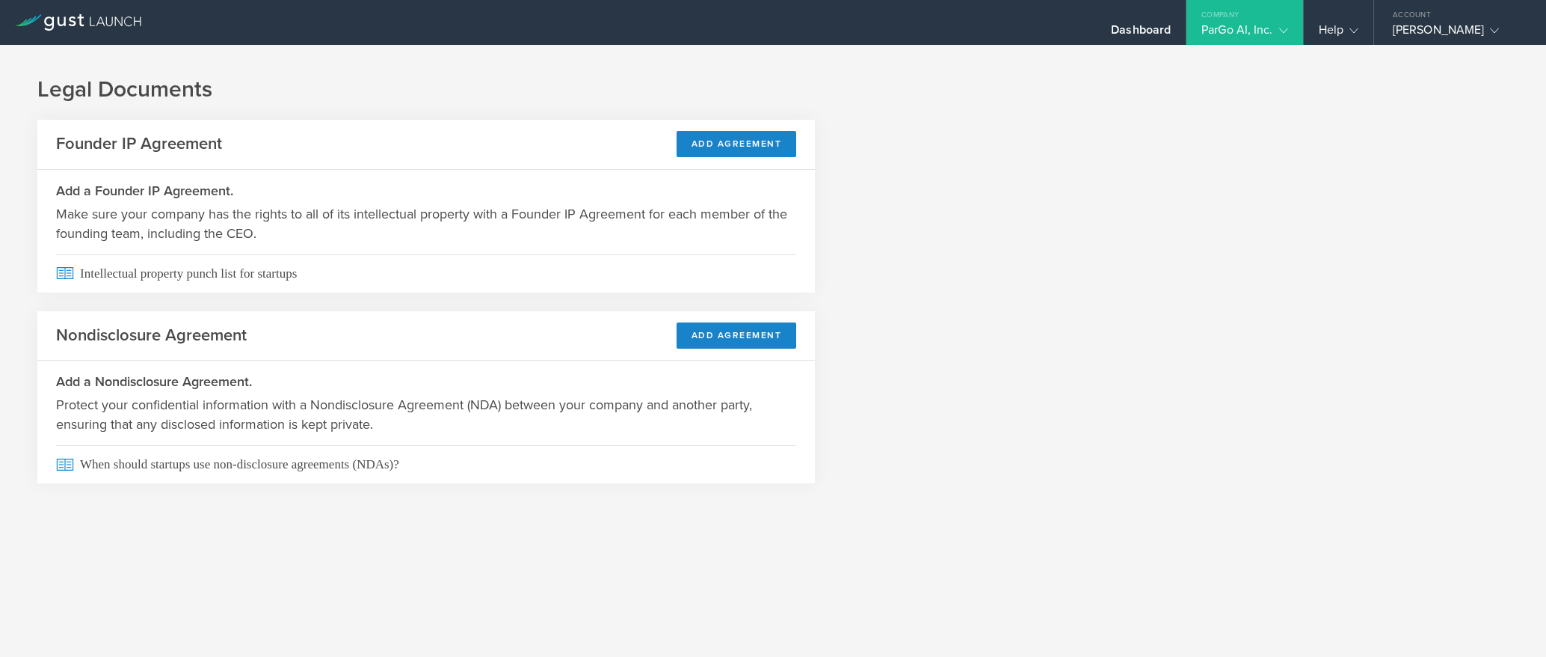
click at [1276, 150] on div "Legal Documents Founder IP Agreement Add Agreement Add a Founder IP Agreement. …" at bounding box center [773, 292] width 1546 height 494
click at [1454, 24] on div "[PERSON_NAME]" at bounding box center [1456, 33] width 127 height 22
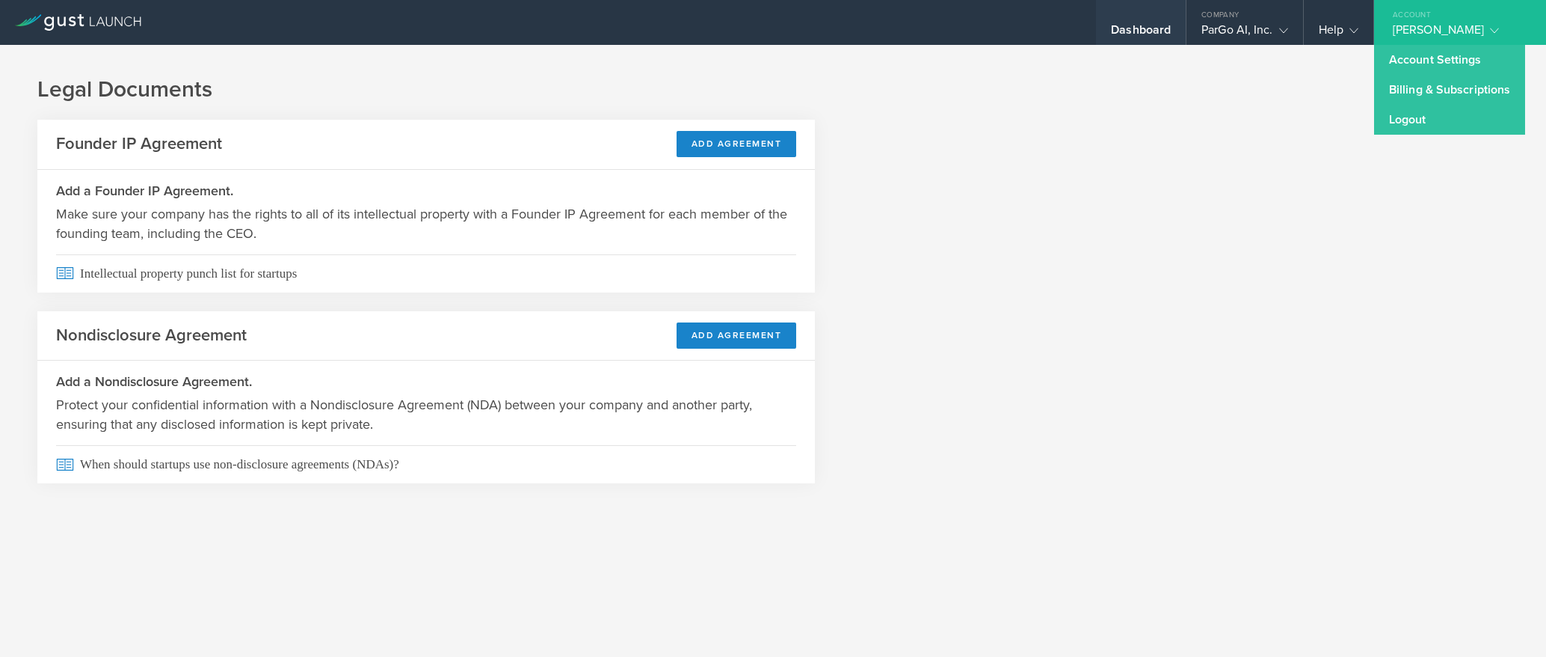
click at [1144, 28] on div "Dashboard" at bounding box center [1141, 33] width 60 height 22
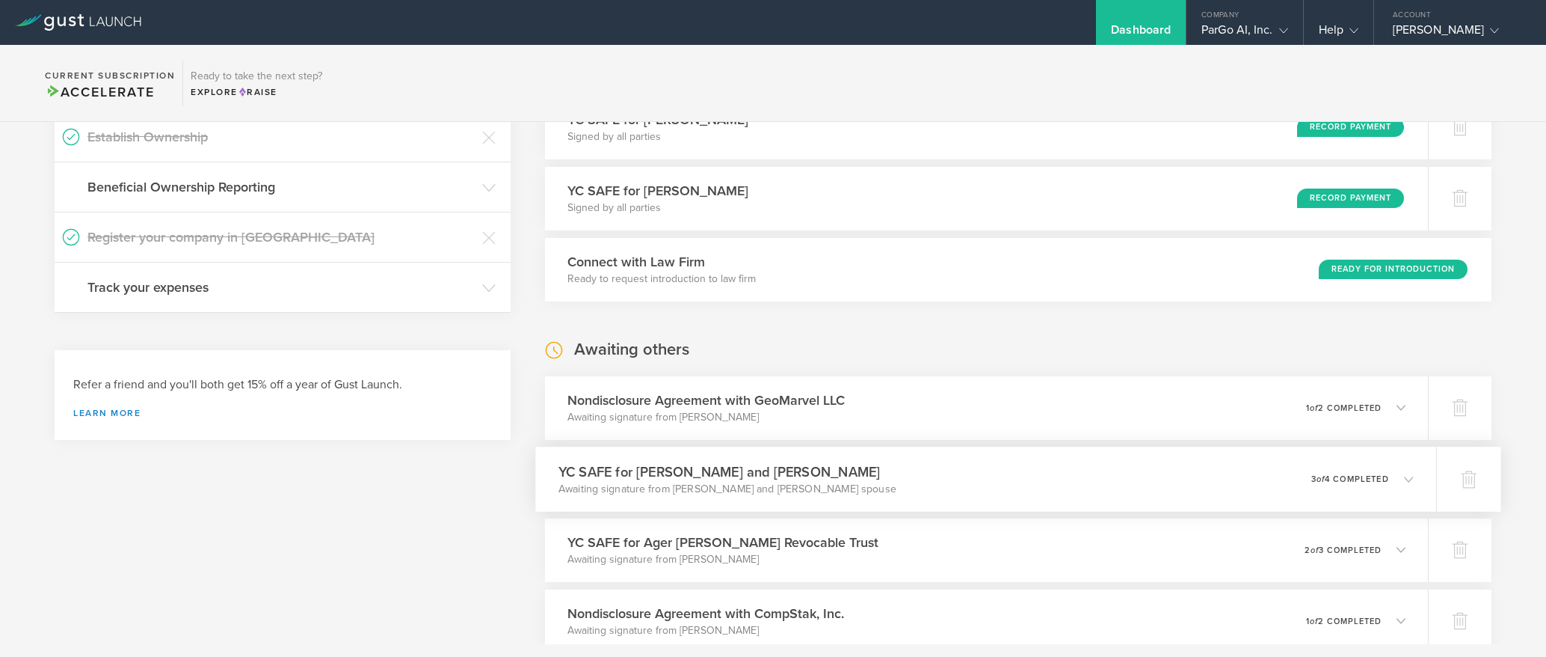
scroll to position [380, 0]
click at [1409, 481] on icon at bounding box center [1401, 476] width 25 height 13
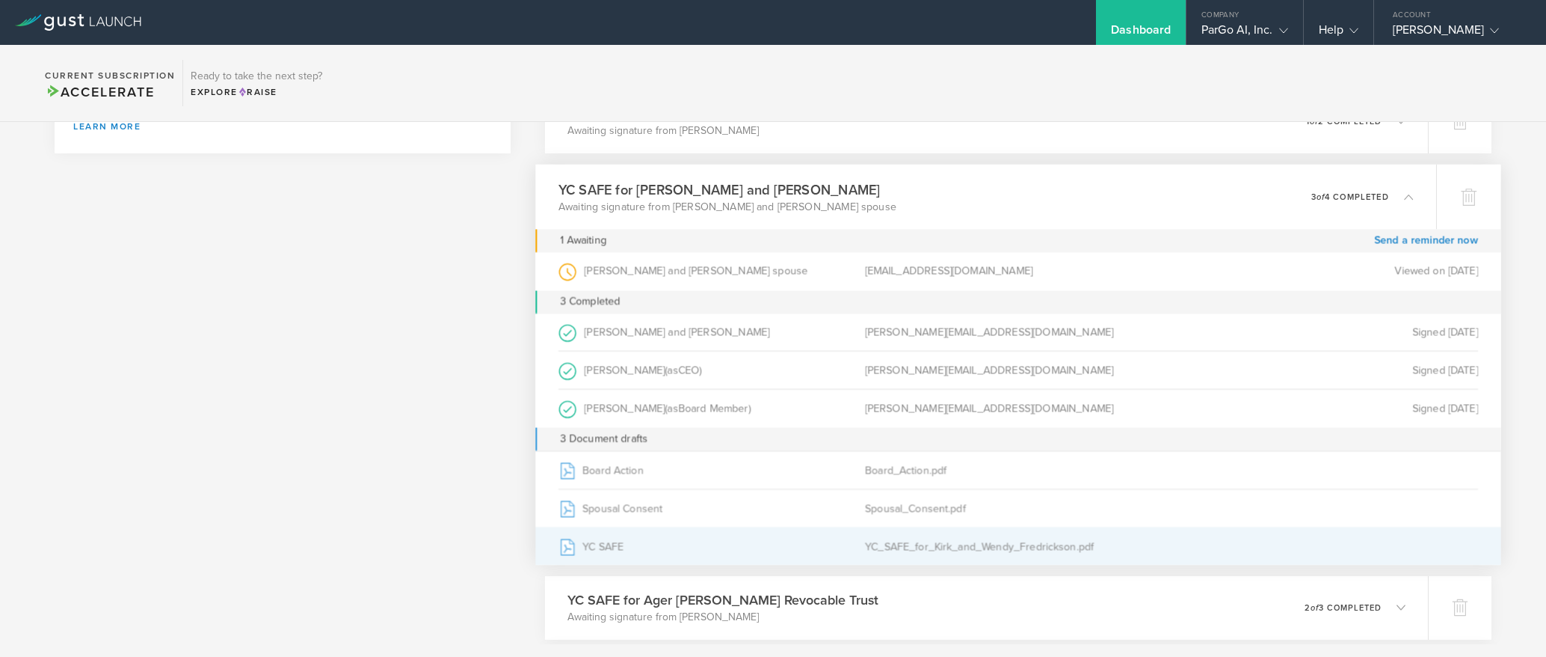
scroll to position [666, 0]
click at [603, 549] on div "YC SAFE" at bounding box center [712, 544] width 307 height 37
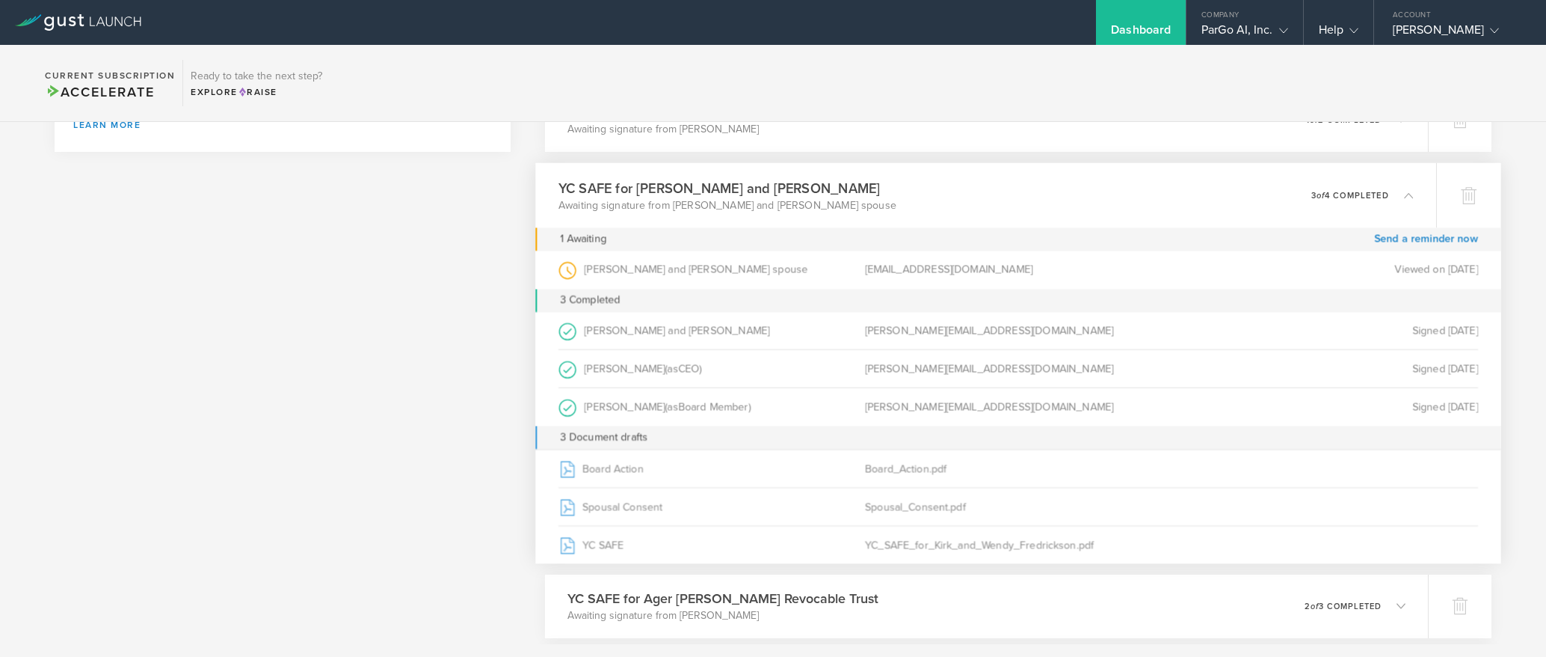
click at [1409, 197] on icon at bounding box center [1408, 194] width 9 height 9
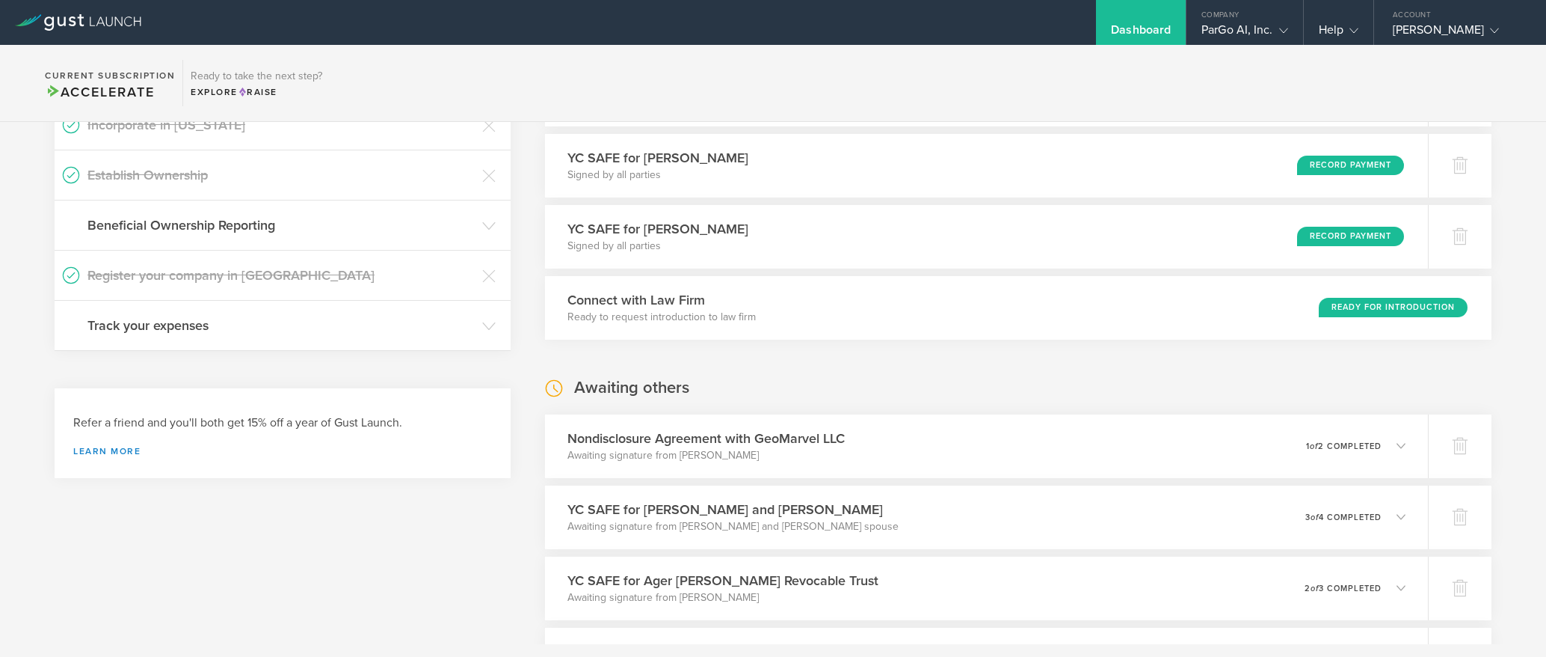
scroll to position [341, 0]
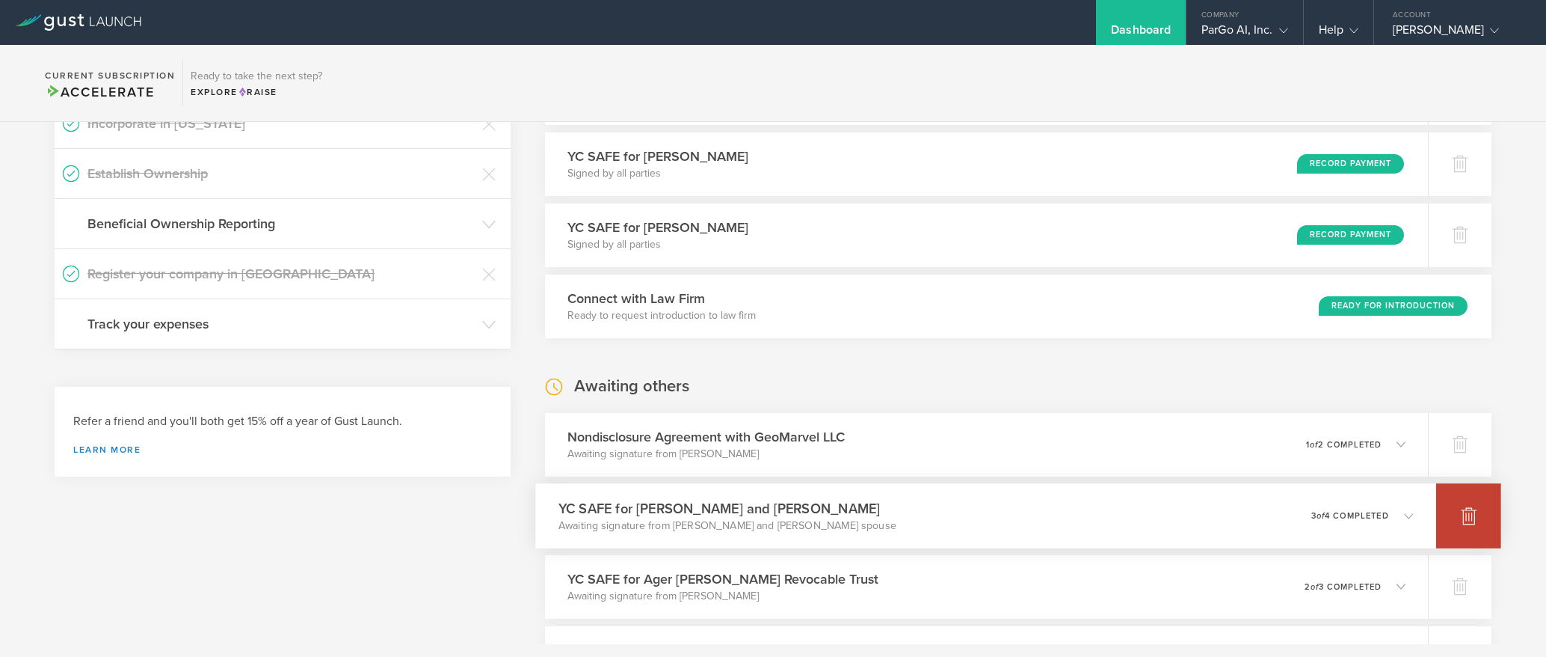
click at [1467, 511] on icon at bounding box center [1469, 516] width 16 height 14
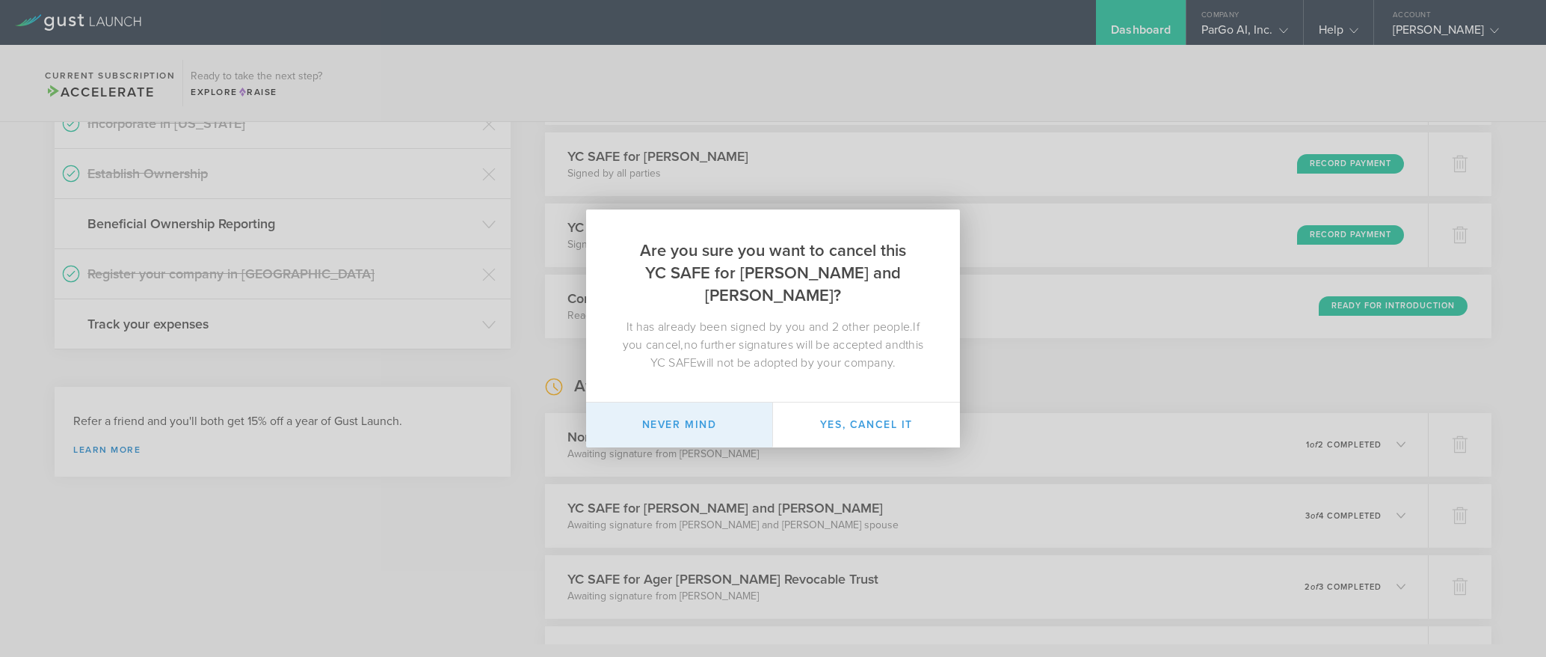
click at [681, 416] on button "Never mind" at bounding box center [679, 424] width 187 height 45
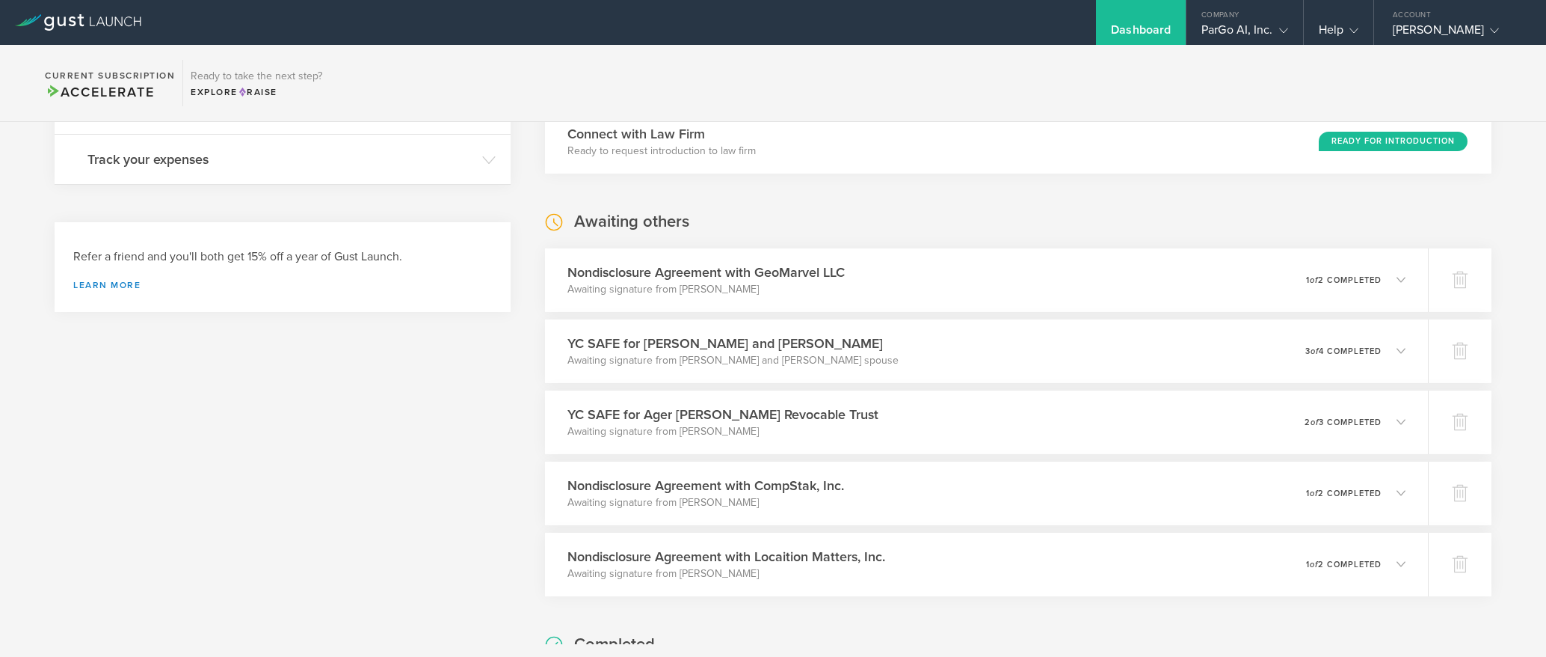
scroll to position [507, 0]
